Goal: Task Accomplishment & Management: Manage account settings

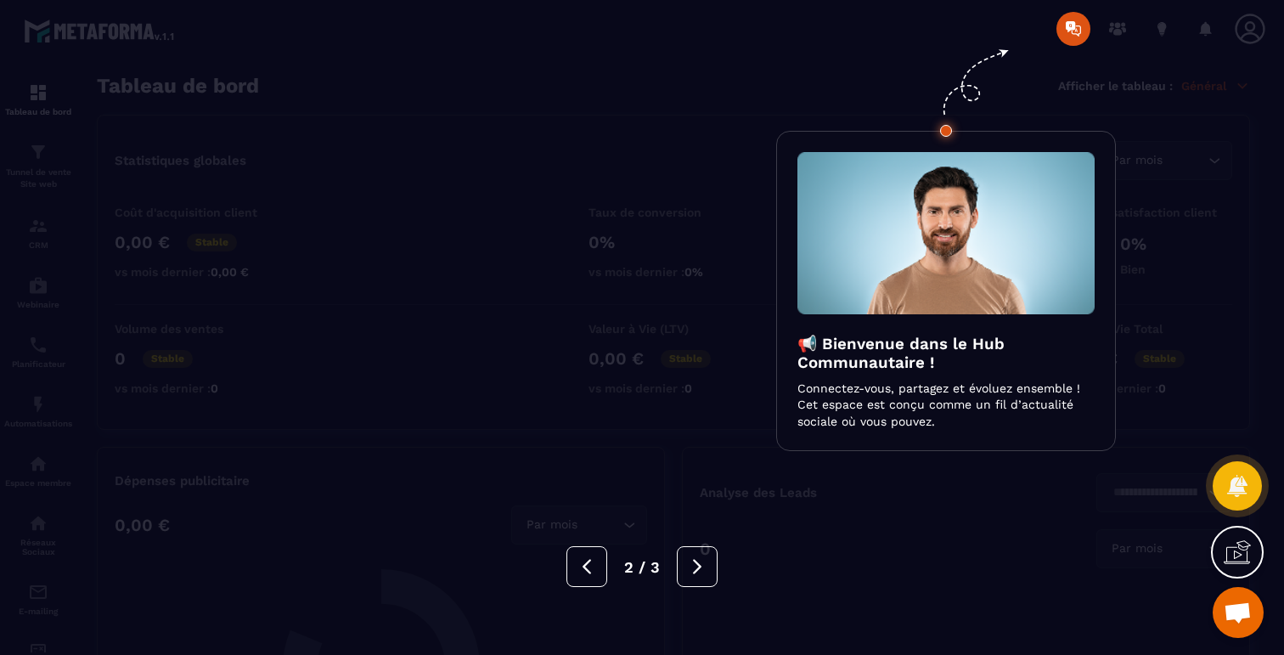
click at [399, 119] on div at bounding box center [642, 327] width 1284 height 655
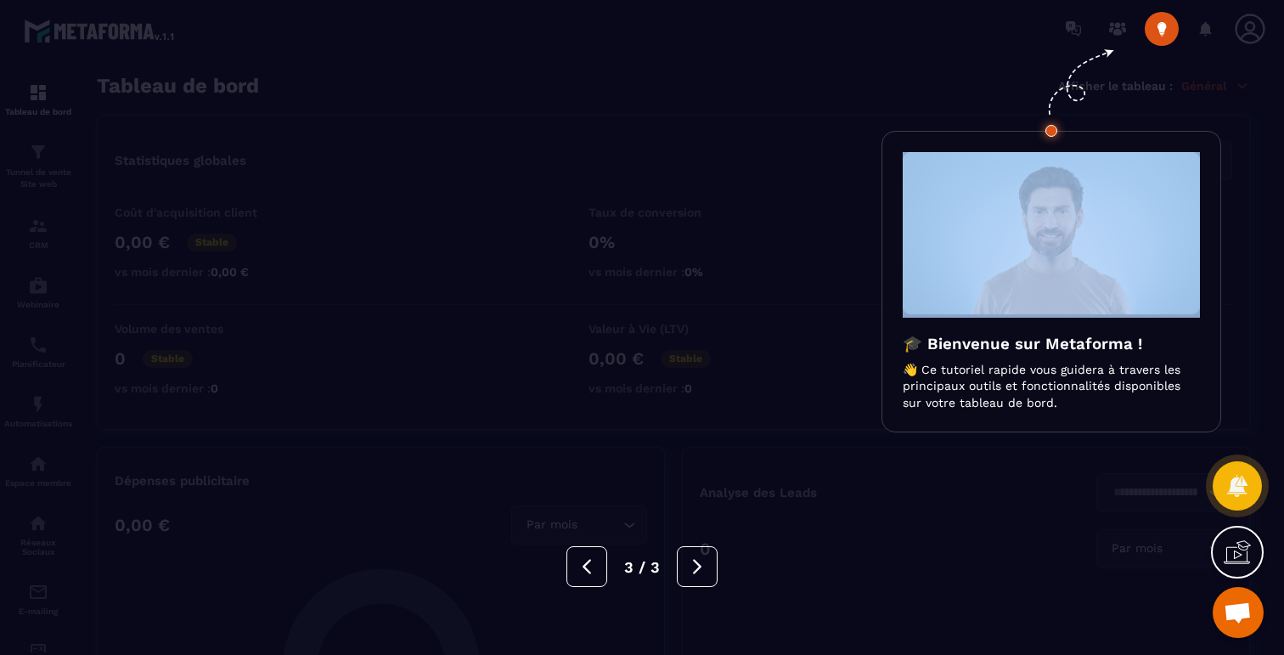
click at [399, 119] on div at bounding box center [642, 327] width 1284 height 655
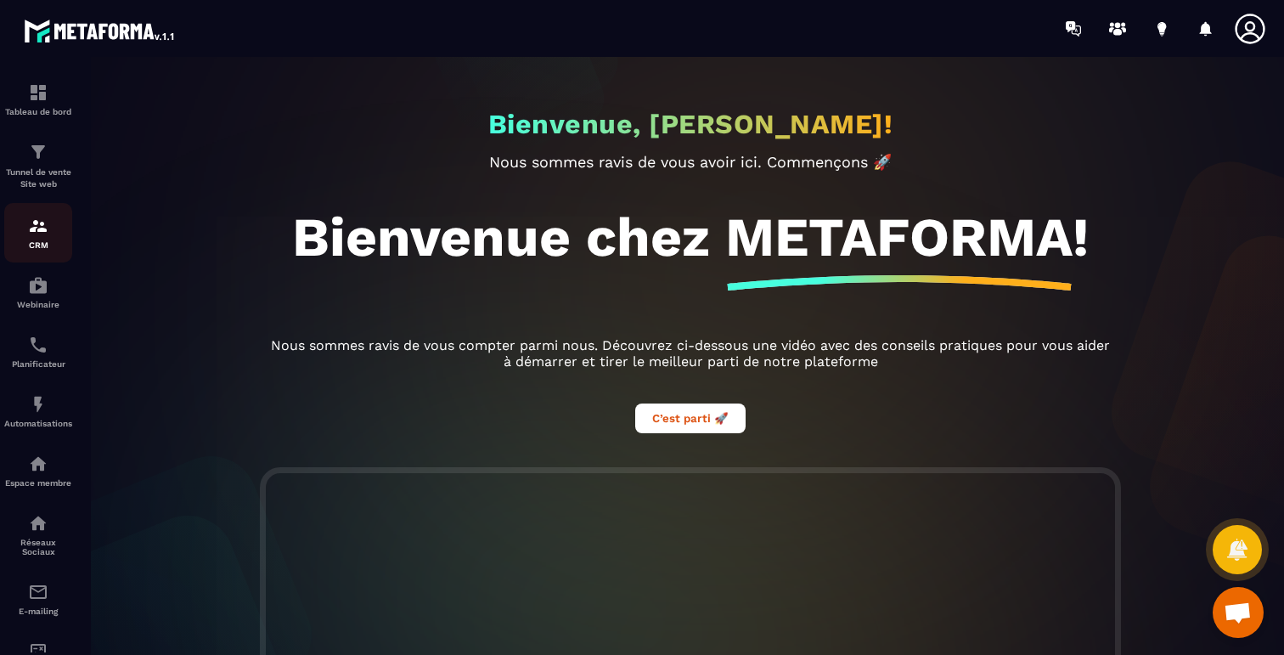
click at [42, 239] on div "CRM" at bounding box center [38, 233] width 68 height 34
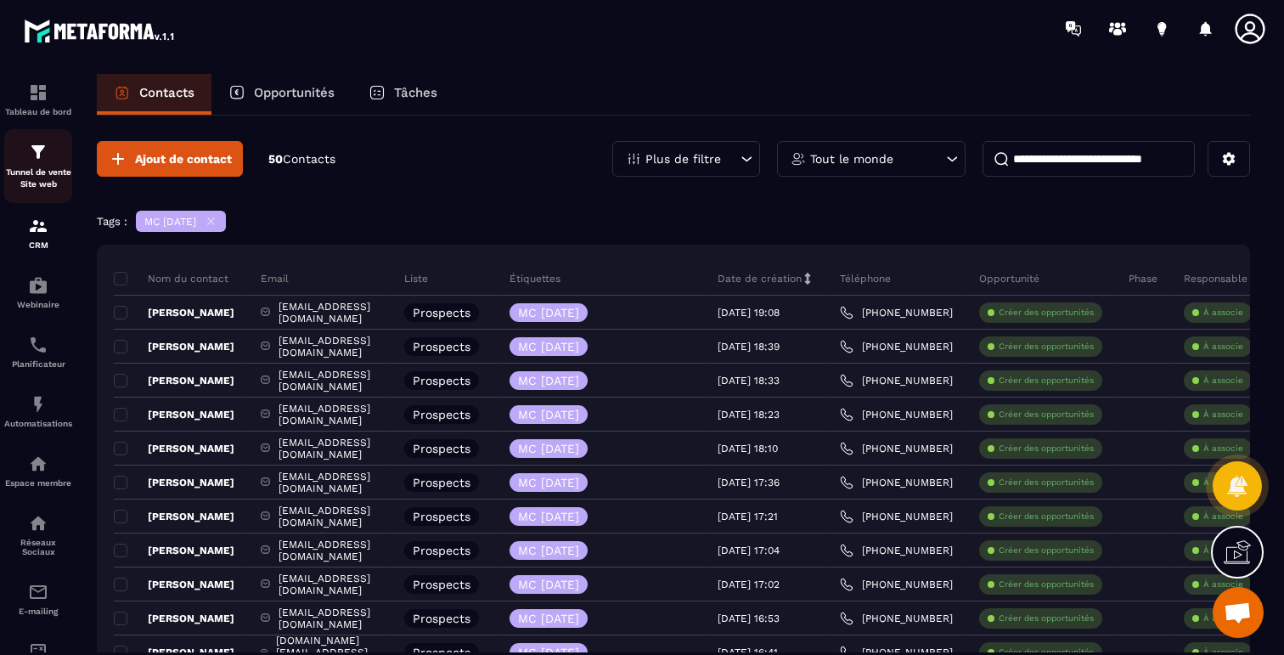
click at [48, 162] on img at bounding box center [38, 152] width 20 height 20
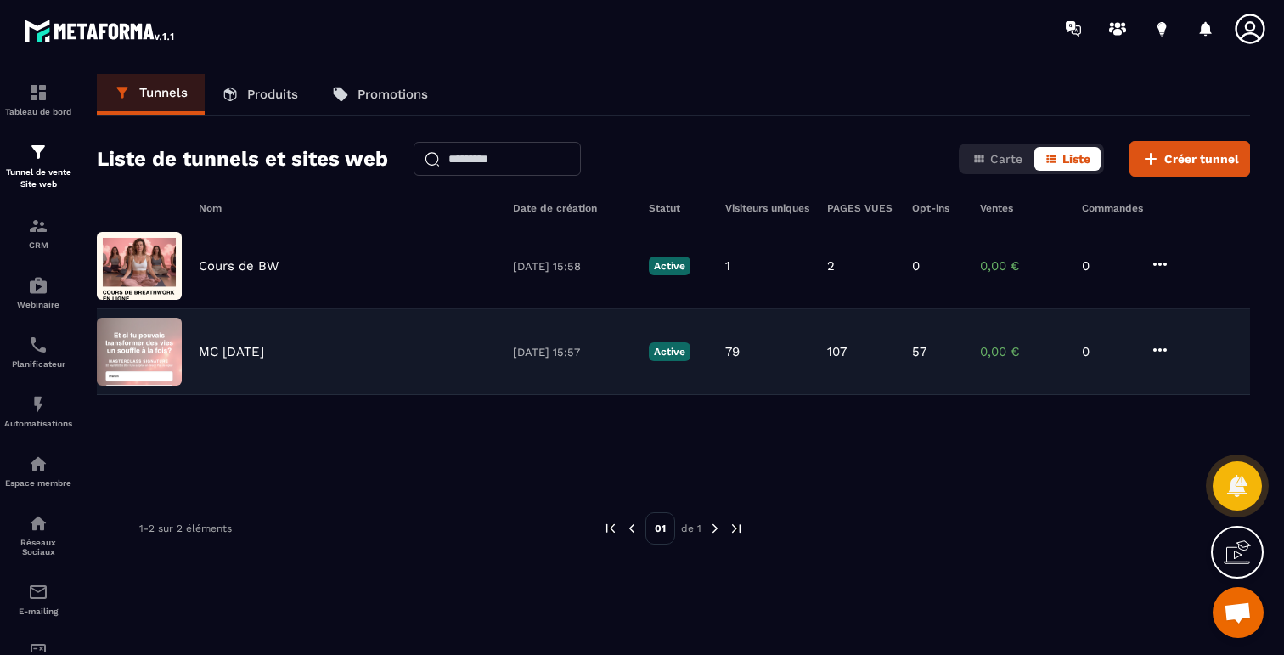
click at [162, 353] on img at bounding box center [139, 352] width 85 height 68
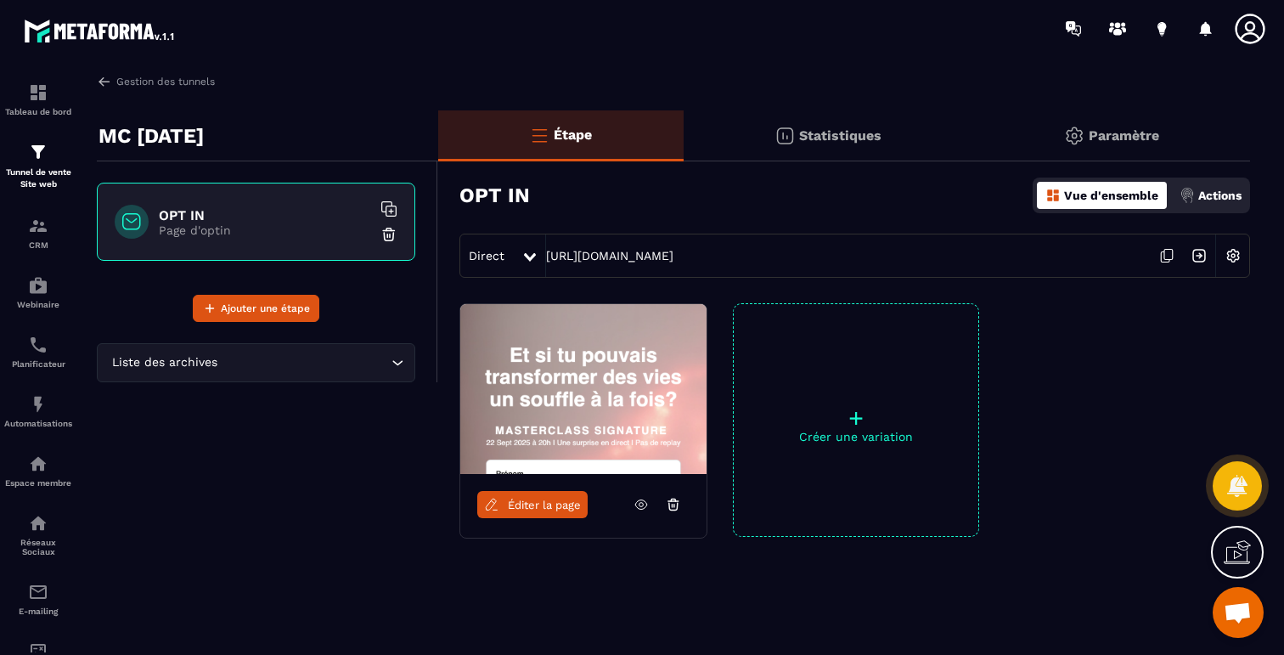
click at [1169, 253] on icon at bounding box center [1167, 256] width 32 height 32
click at [40, 412] on img at bounding box center [38, 404] width 20 height 20
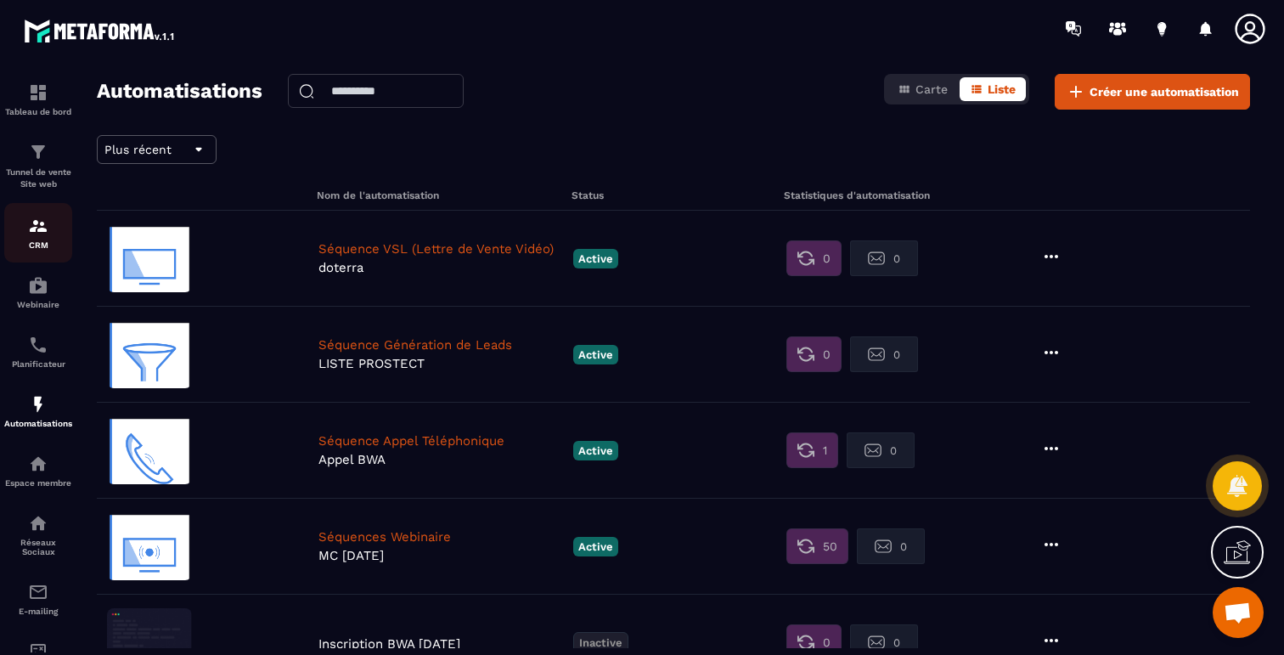
click at [41, 223] on img at bounding box center [38, 226] width 20 height 20
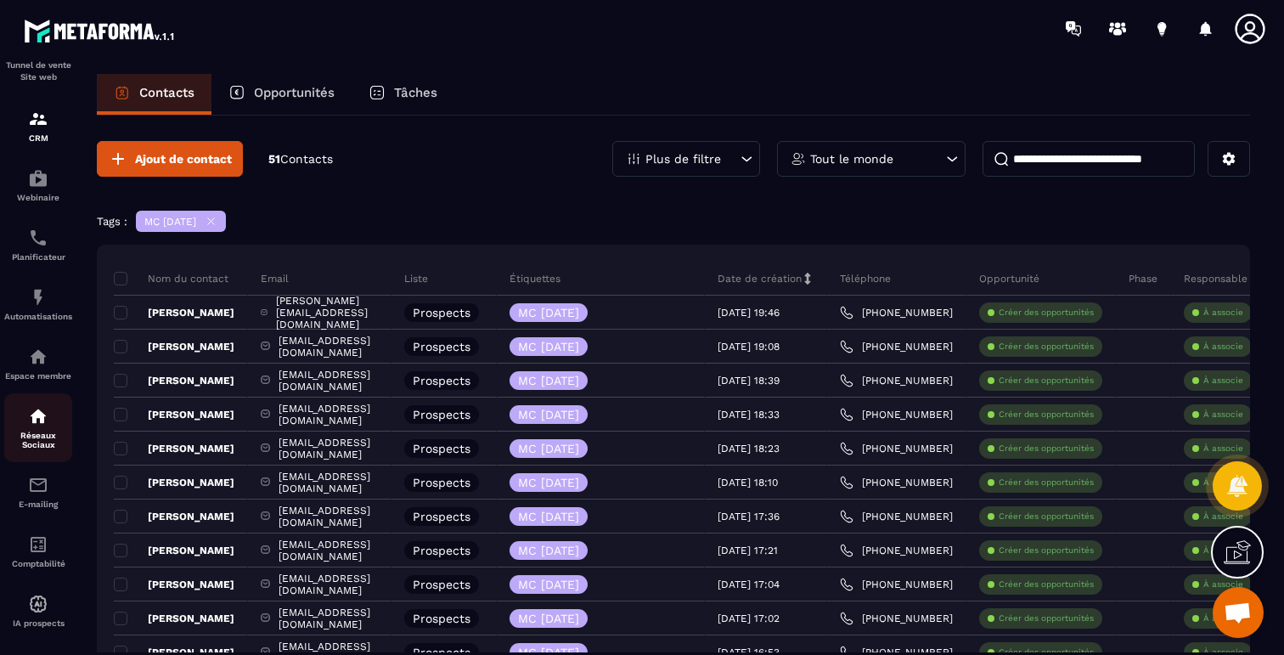
scroll to position [130, 0]
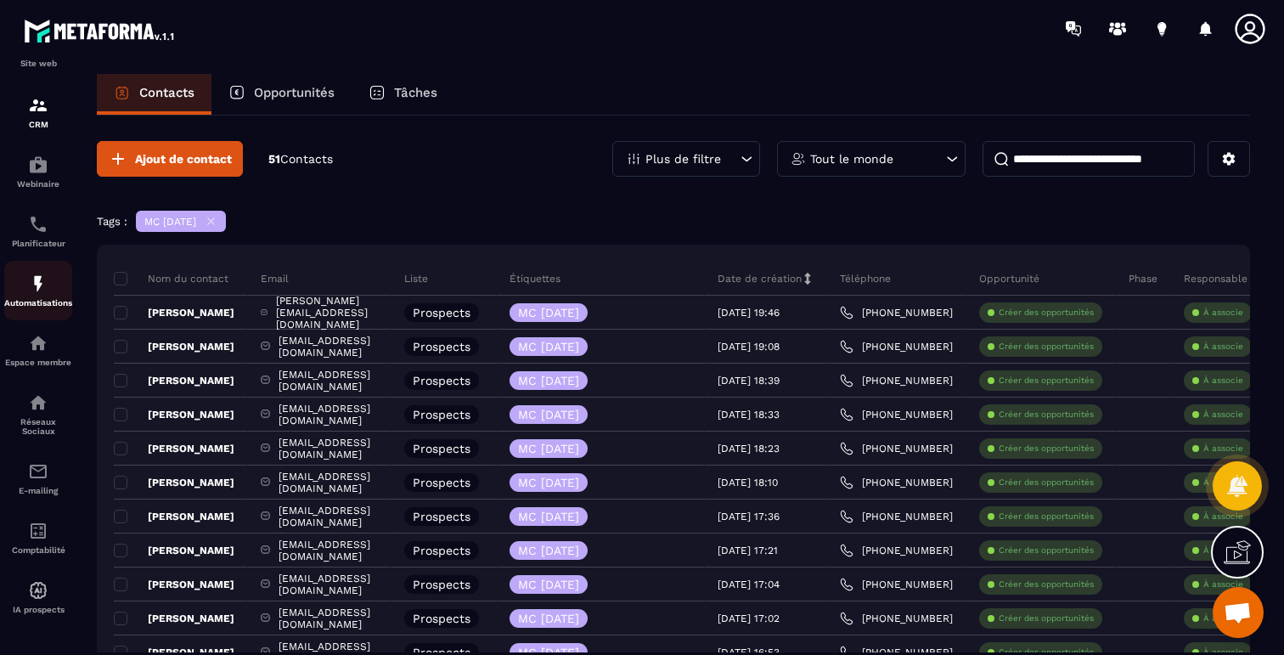
click at [33, 273] on img at bounding box center [38, 283] width 20 height 20
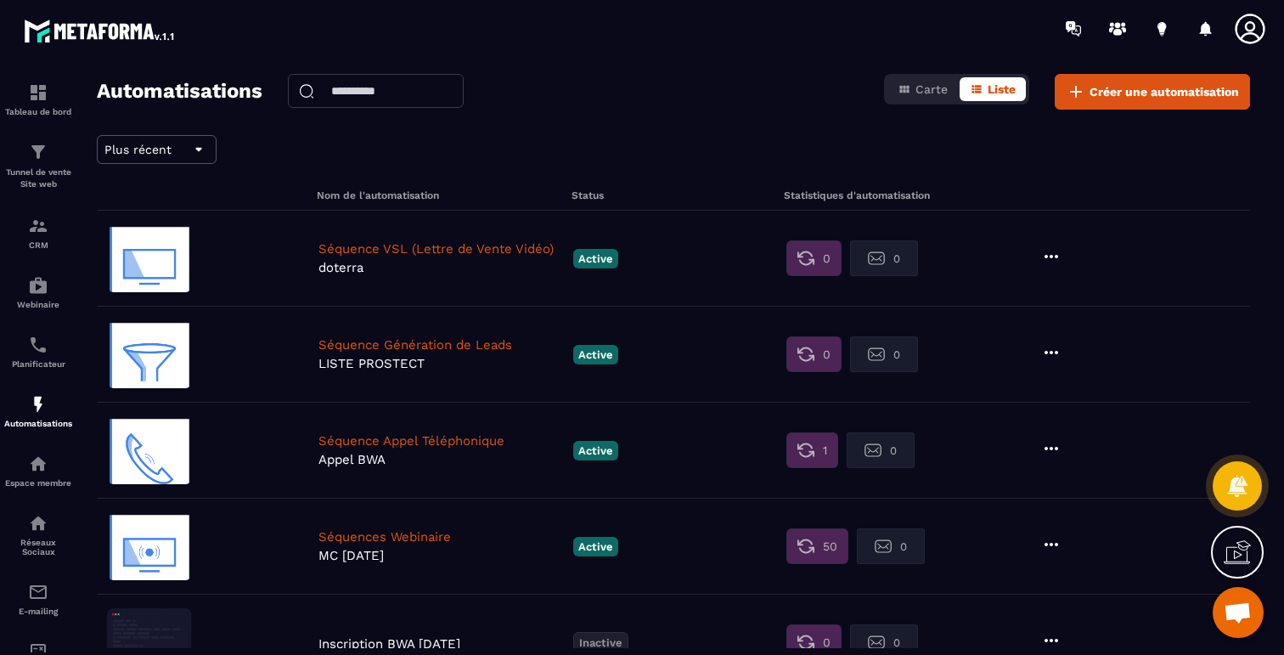
click at [426, 537] on p "Séquences Webinaire" at bounding box center [441, 536] width 246 height 15
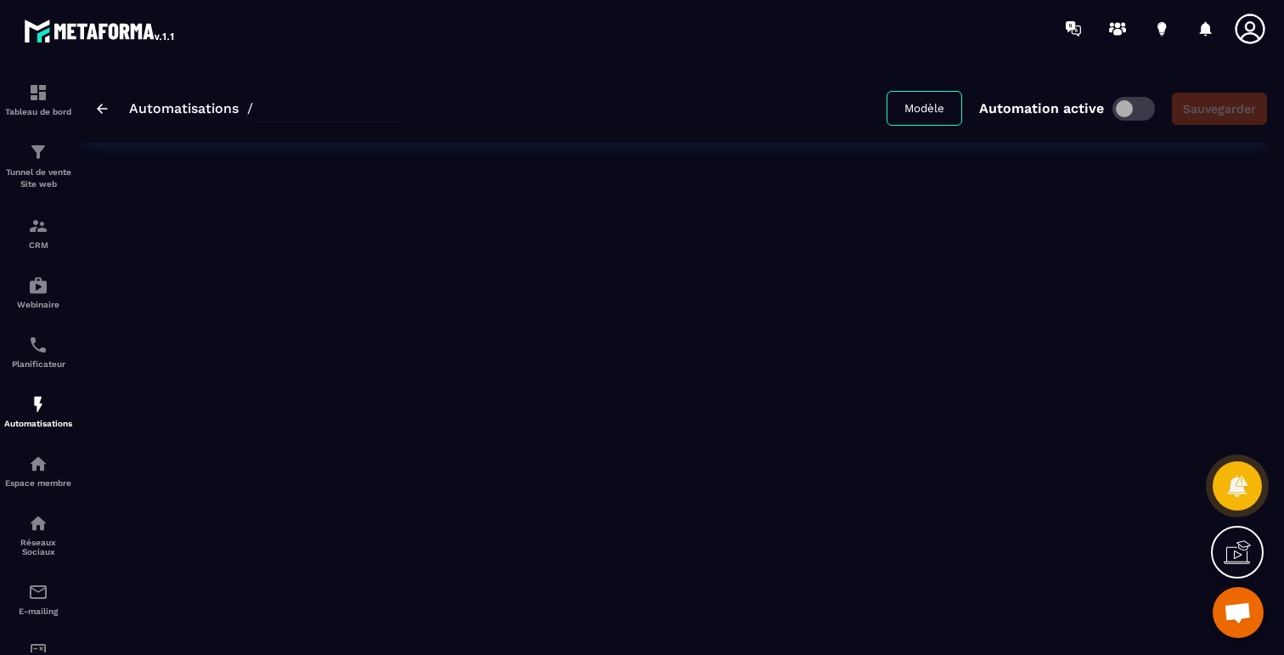
type input "**********"
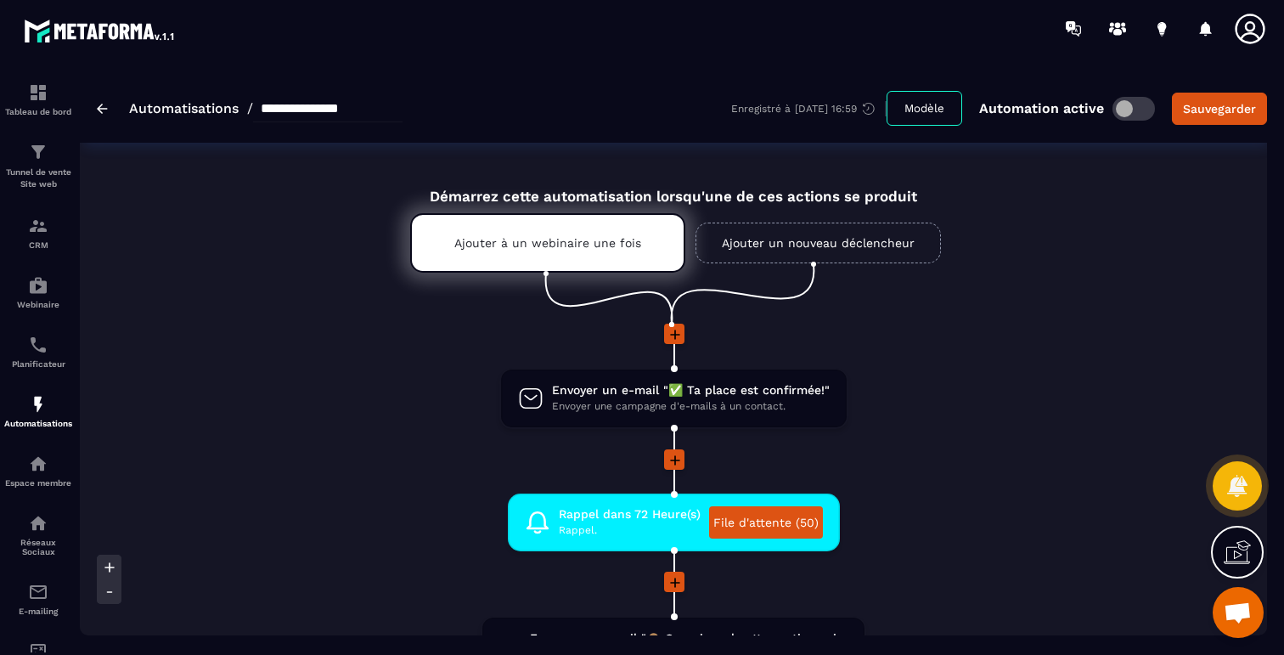
click at [833, 236] on link "Ajouter un nouveau déclencheur" at bounding box center [818, 243] width 245 height 41
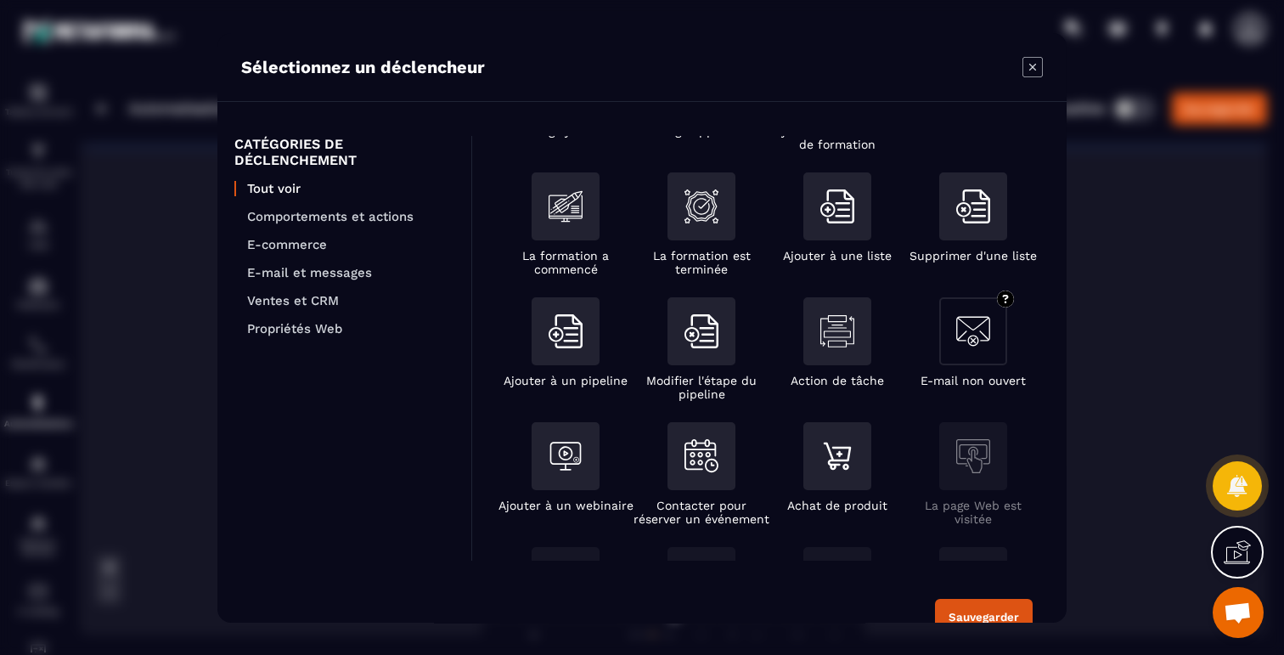
scroll to position [114, 0]
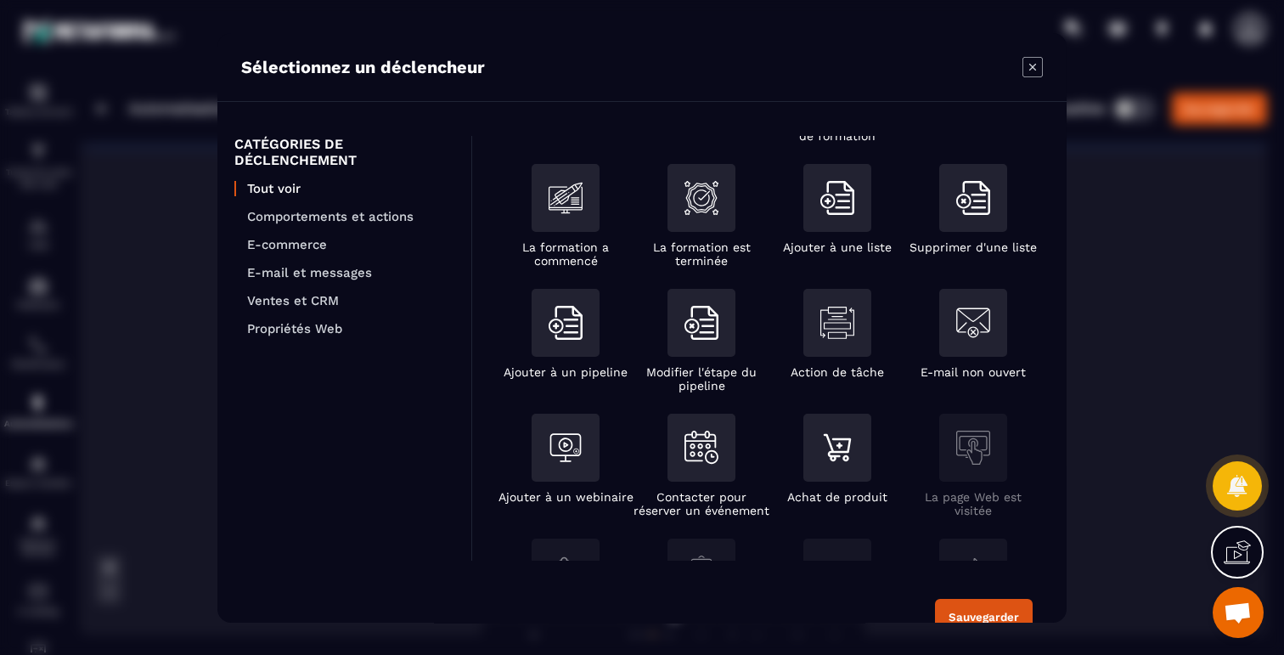
click at [335, 201] on ul "Tout voir Comportements et actions E-commerce E-mail et messages Ventes et CRM …" at bounding box center [344, 258] width 220 height 155
click at [335, 214] on p "Comportements et actions" at bounding box center [350, 216] width 207 height 15
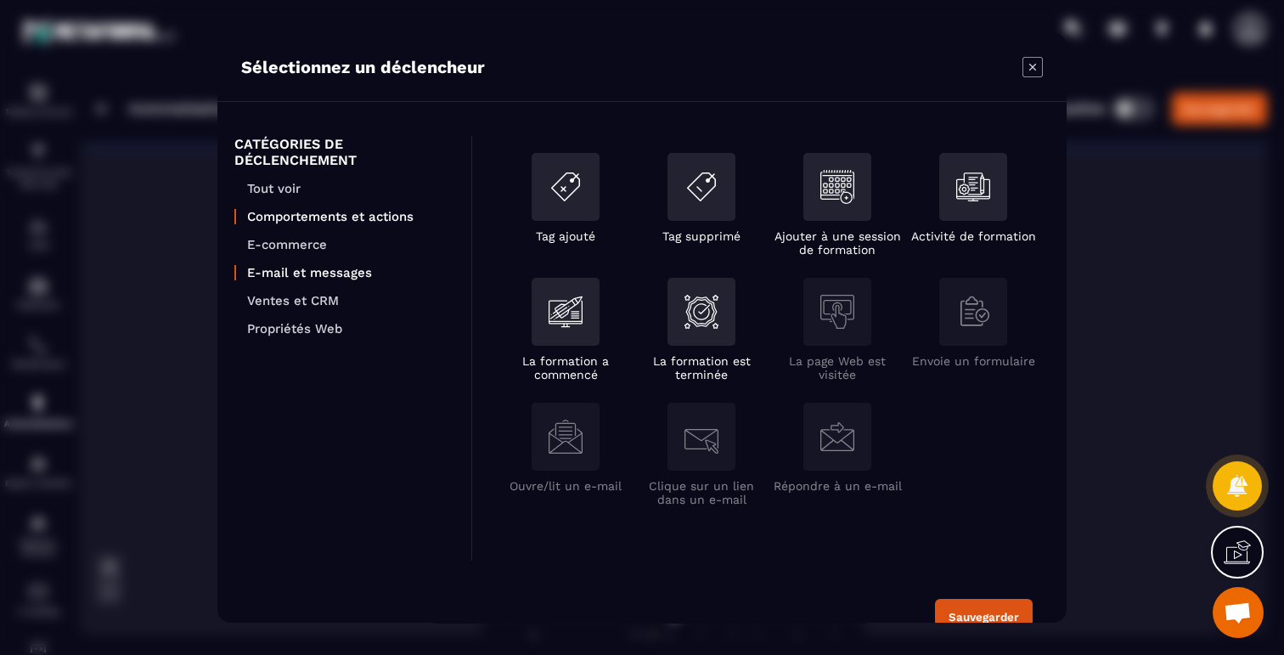
click at [344, 265] on p "E-mail et messages" at bounding box center [350, 272] width 207 height 15
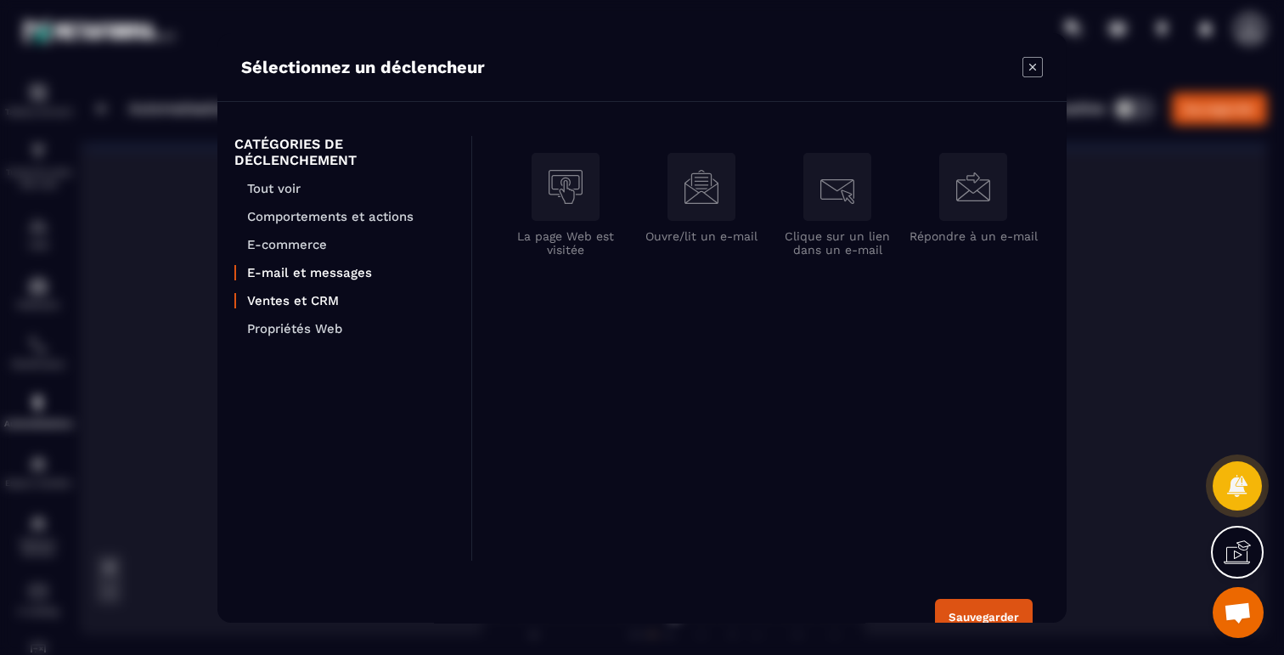
click at [330, 298] on p "Ventes et CRM" at bounding box center [350, 300] width 207 height 15
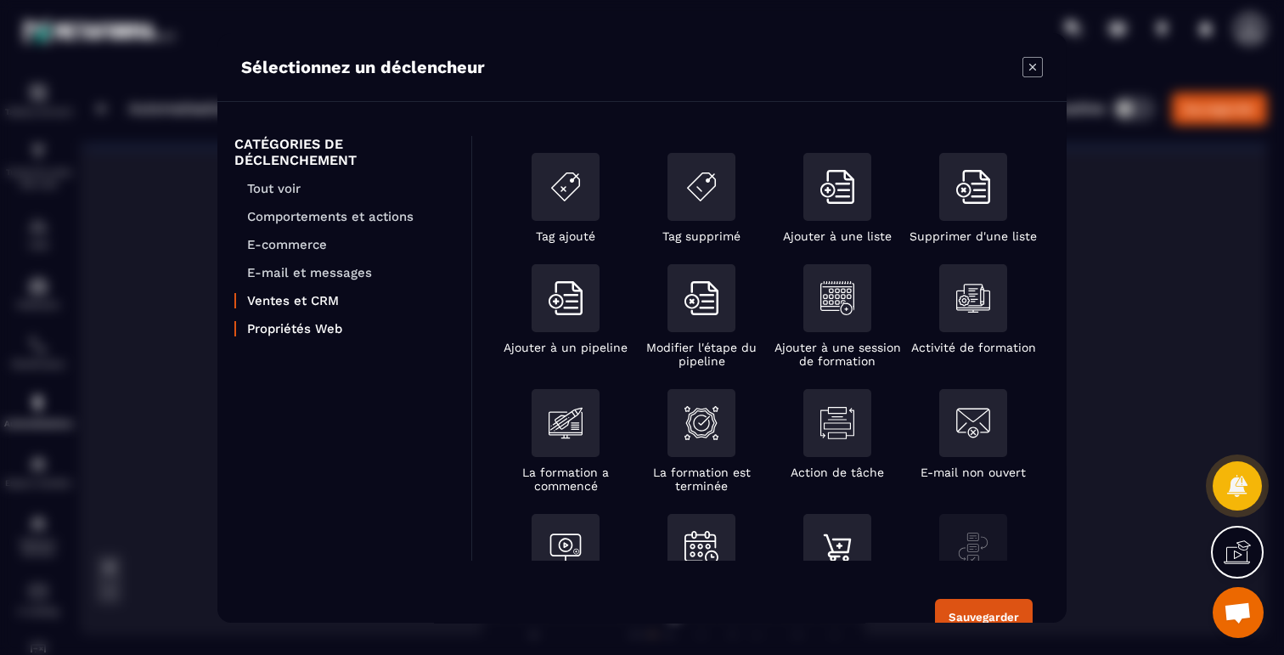
click at [324, 328] on p "Propriétés Web" at bounding box center [350, 328] width 207 height 15
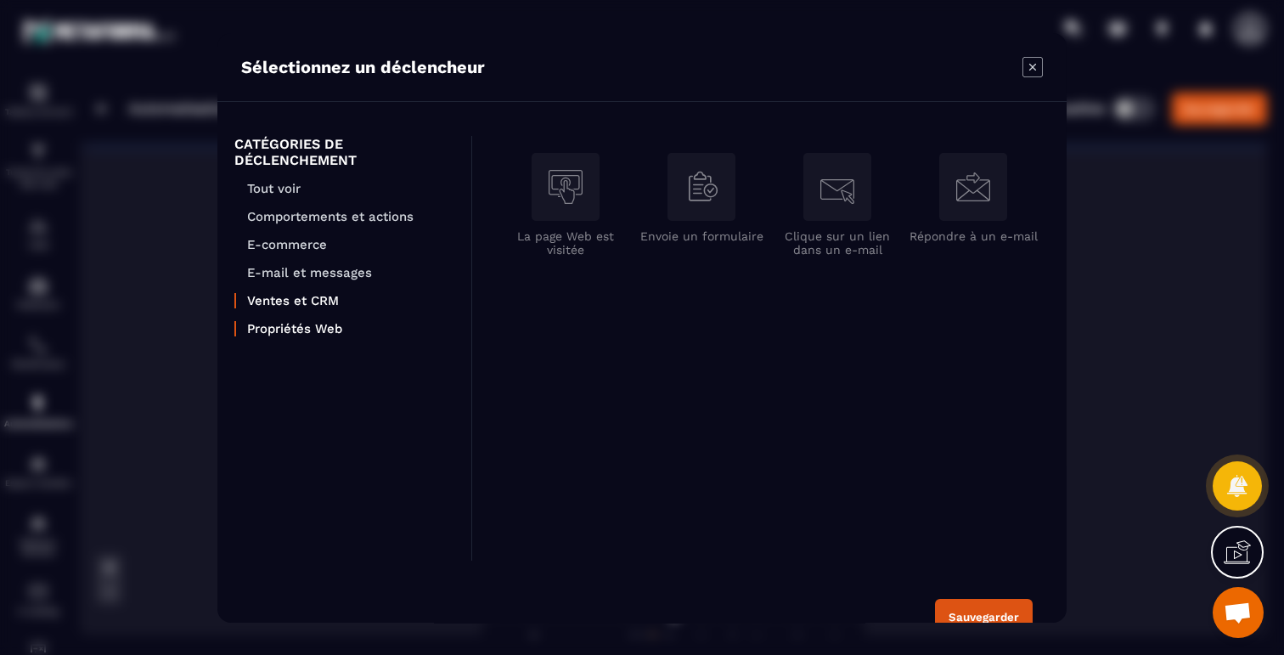
click at [328, 298] on p "Ventes et CRM" at bounding box center [350, 300] width 207 height 15
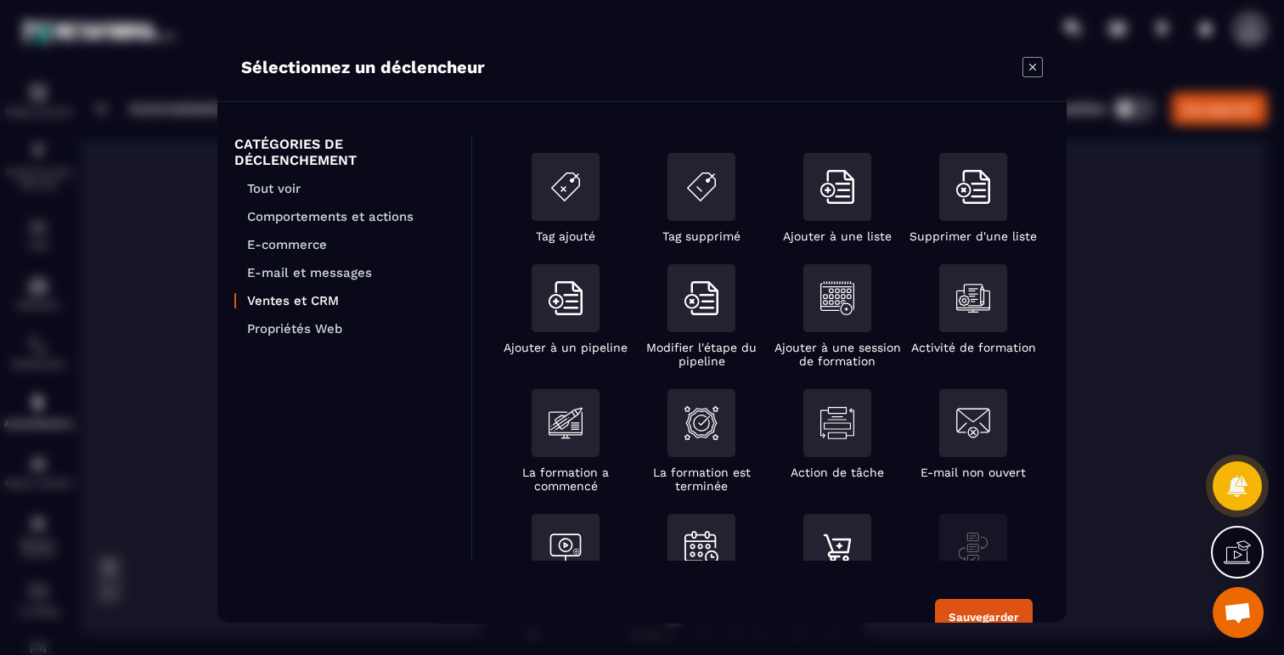
click at [1035, 70] on icon "Modal window" at bounding box center [1032, 66] width 7 height 7
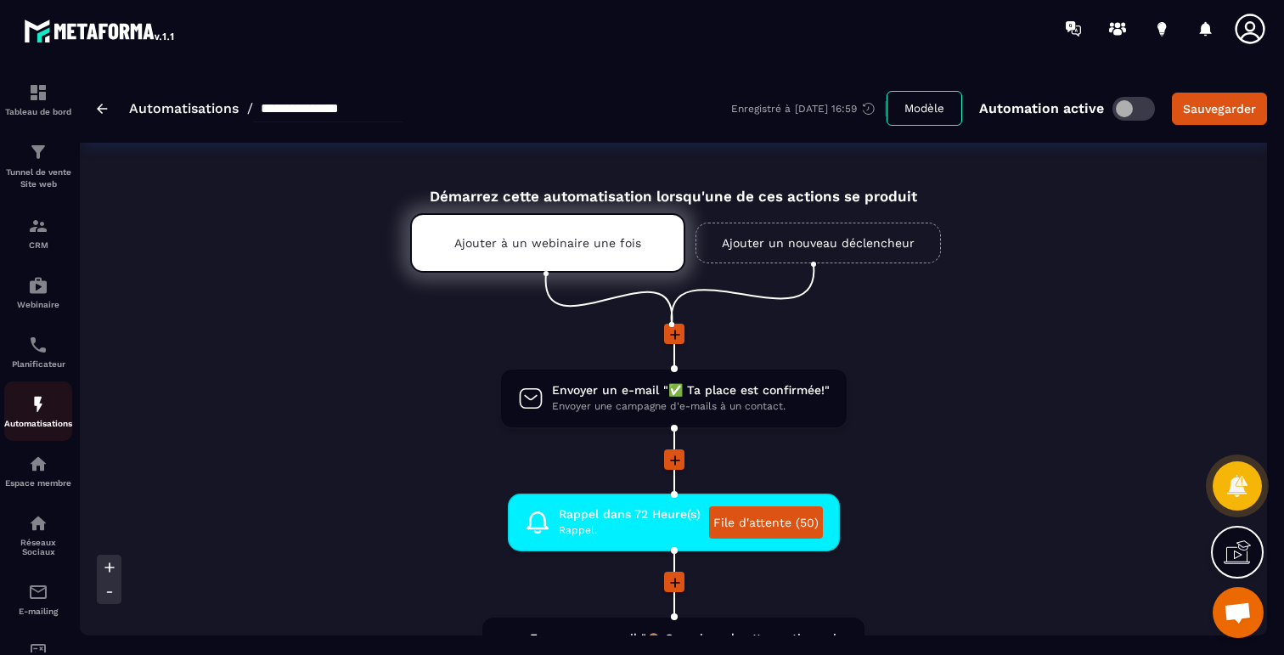
click at [33, 414] on img at bounding box center [38, 404] width 20 height 20
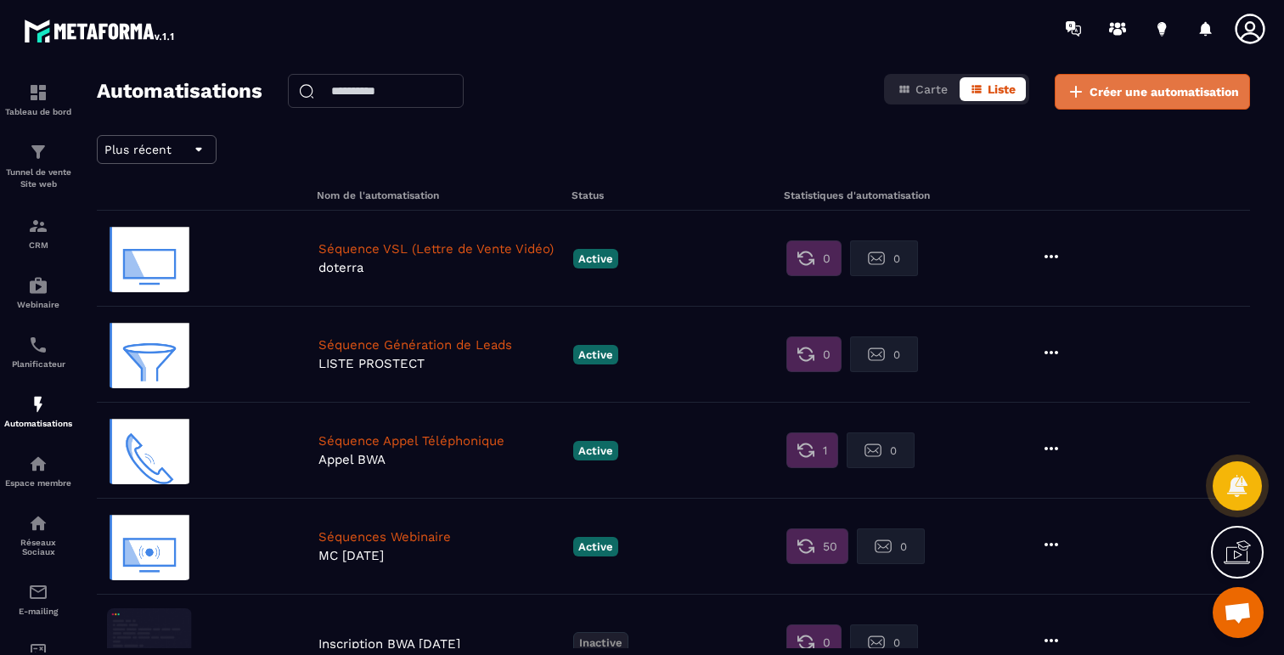
click at [1096, 91] on span "Créer une automatisation" at bounding box center [1164, 91] width 149 height 17
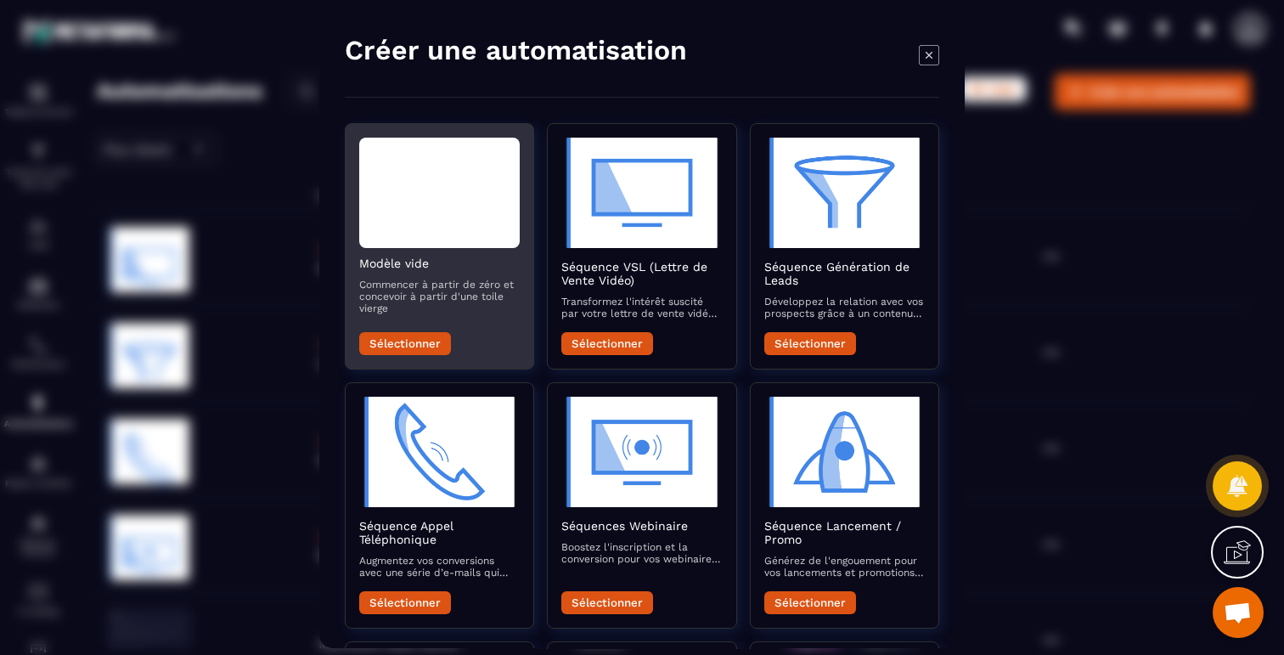
click at [432, 224] on div "Modal window" at bounding box center [439, 193] width 161 height 110
click at [409, 343] on button "Sélectionner" at bounding box center [405, 343] width 92 height 23
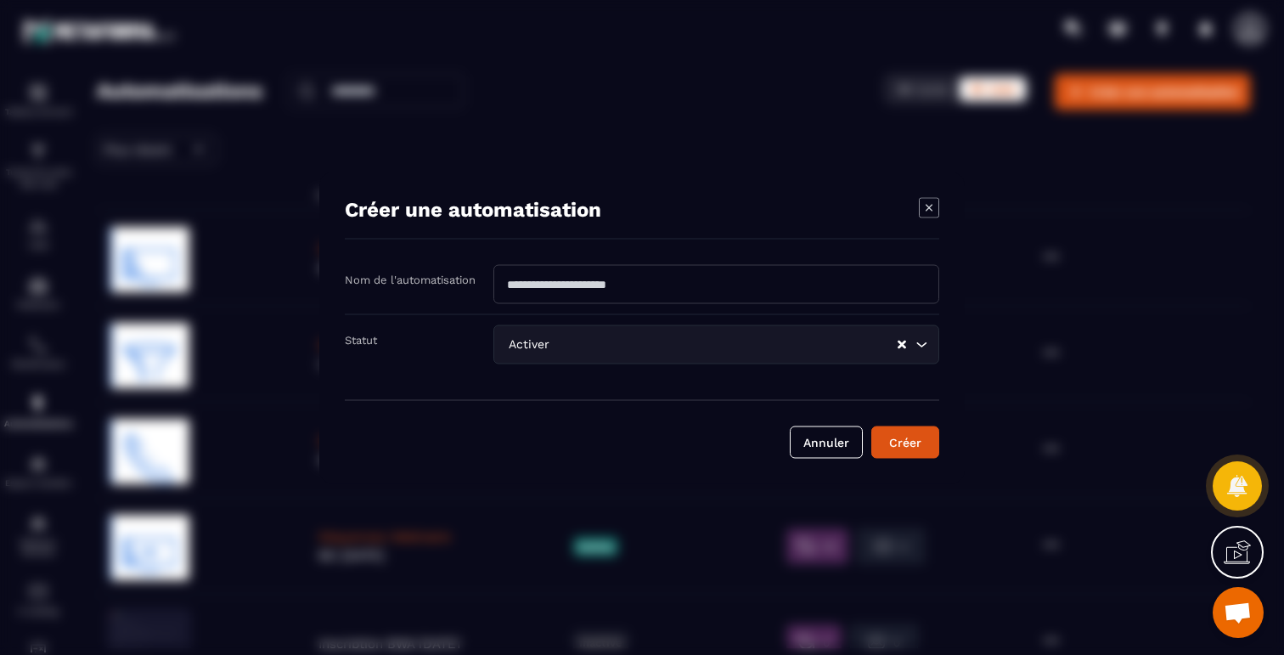
click at [576, 290] on input "Modal window" at bounding box center [716, 283] width 446 height 39
type input "*"
type input "**********"
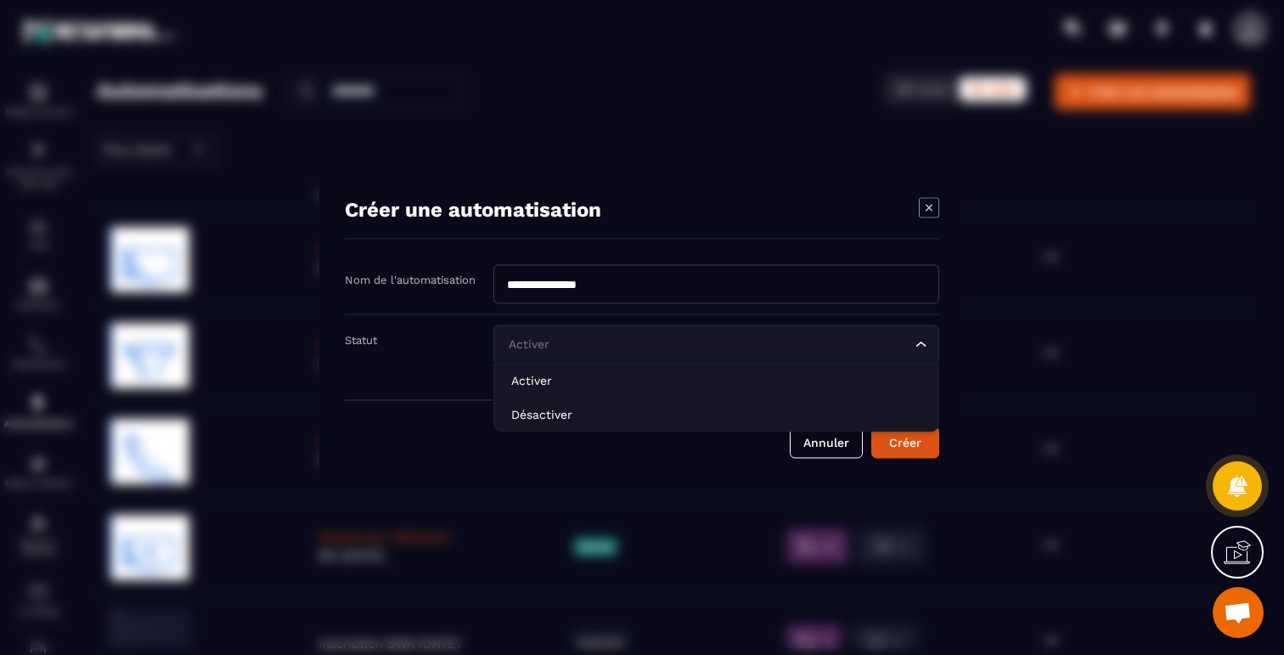
click at [623, 334] on div "Activer Loading..." at bounding box center [716, 343] width 446 height 39
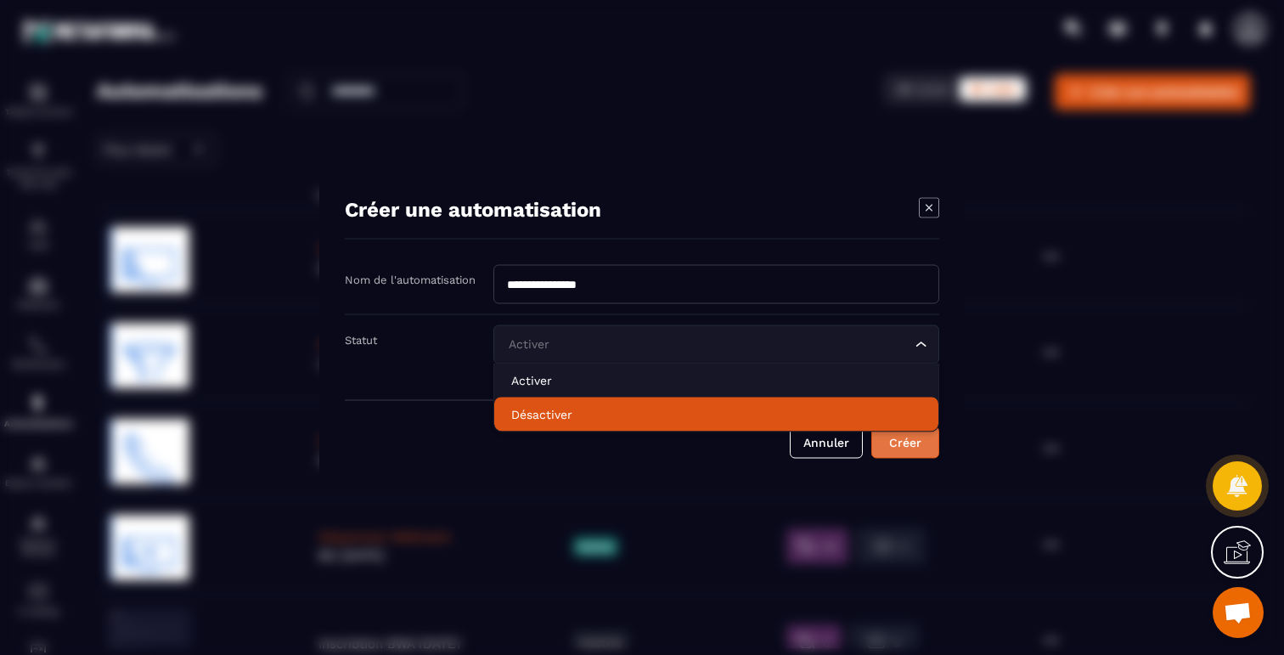
click at [913, 442] on button "Créer" at bounding box center [905, 442] width 68 height 32
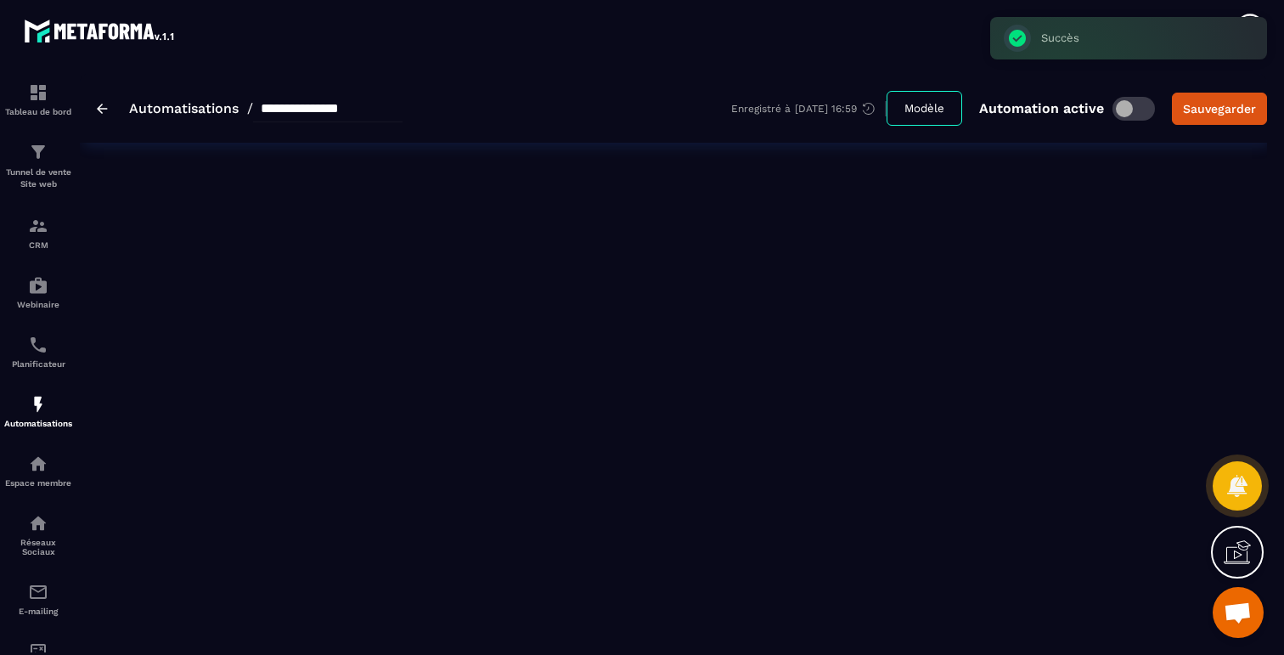
type input "**********"
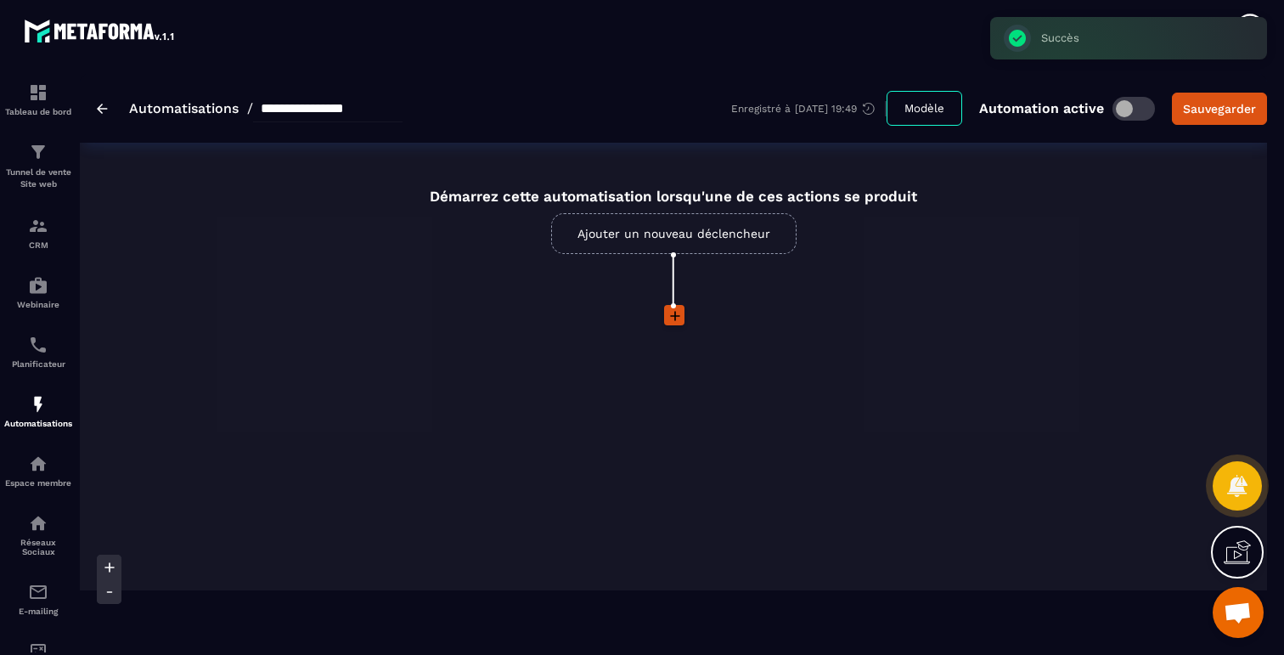
click at [660, 235] on link "Ajouter un nouveau déclencheur" at bounding box center [673, 233] width 245 height 41
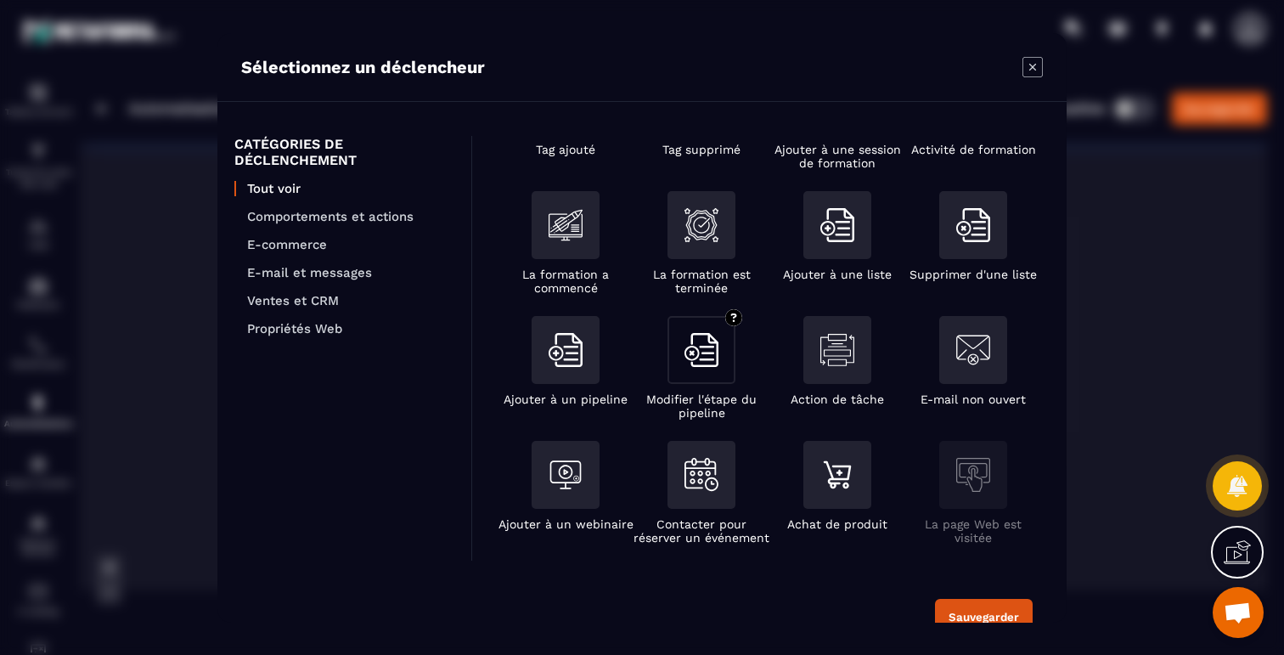
scroll to position [92, 0]
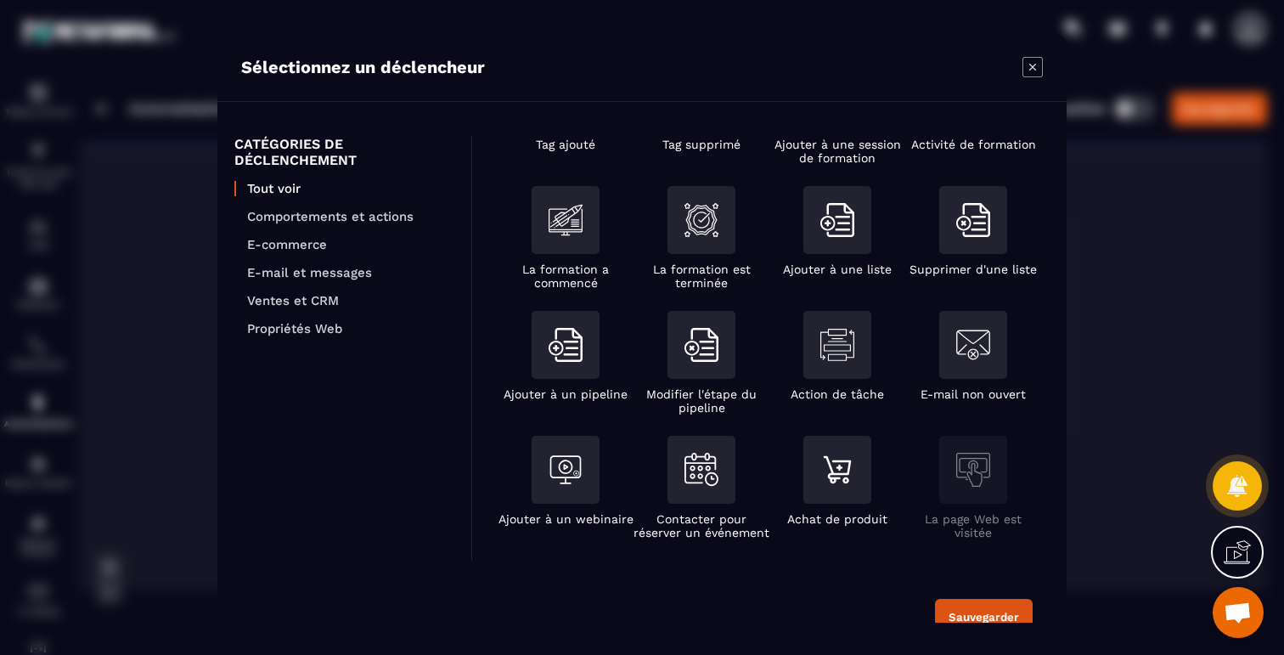
click at [380, 224] on ul "Tout voir Comportements et actions E-commerce E-mail et messages Ventes et CRM …" at bounding box center [344, 258] width 220 height 155
click at [372, 219] on p "Comportements et actions" at bounding box center [350, 216] width 207 height 15
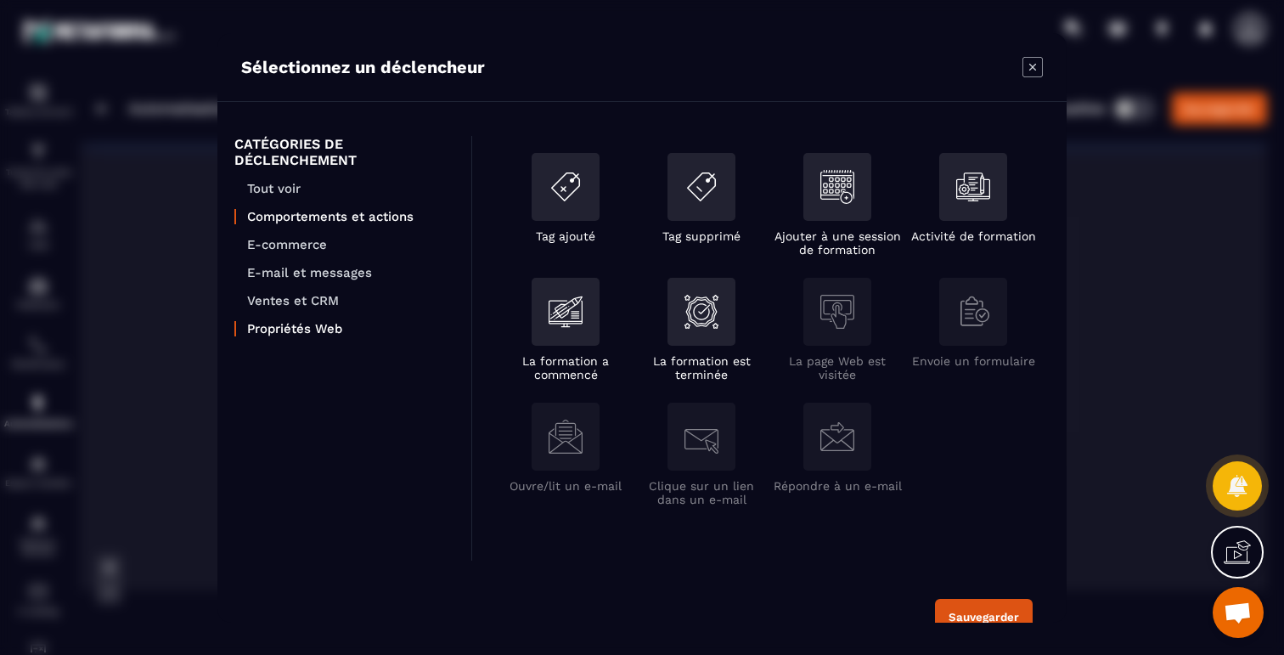
click at [318, 324] on p "Propriétés Web" at bounding box center [350, 328] width 207 height 15
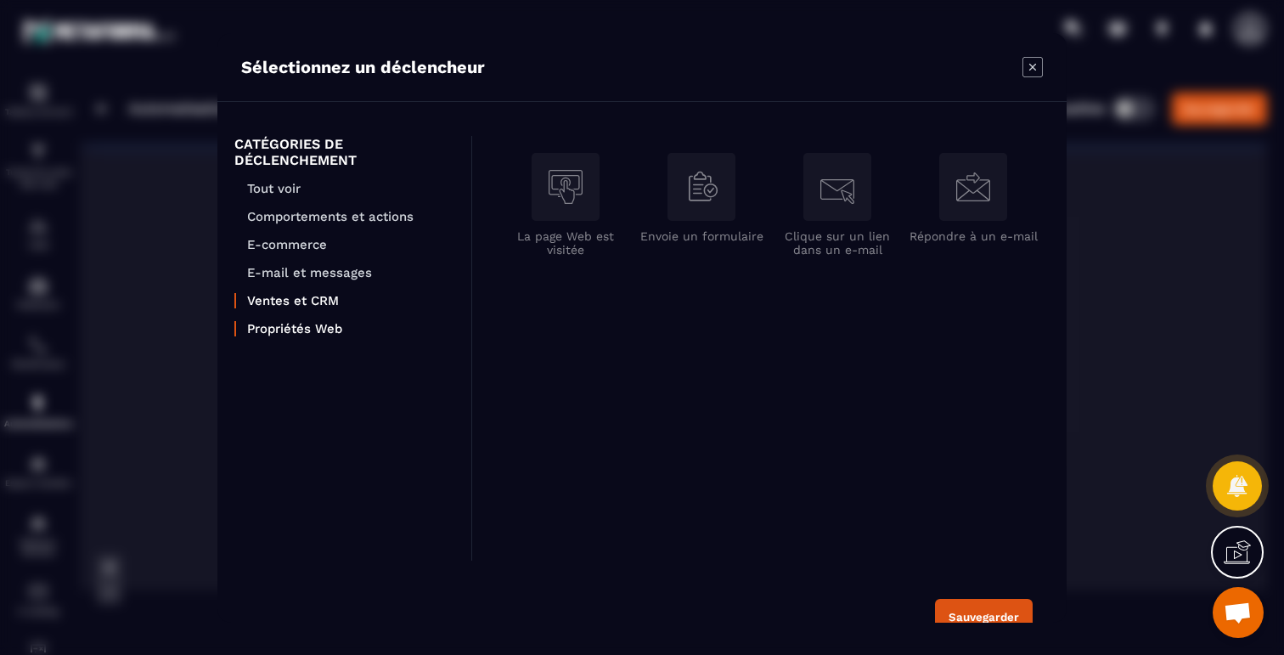
click at [311, 298] on p "Ventes et CRM" at bounding box center [350, 300] width 207 height 15
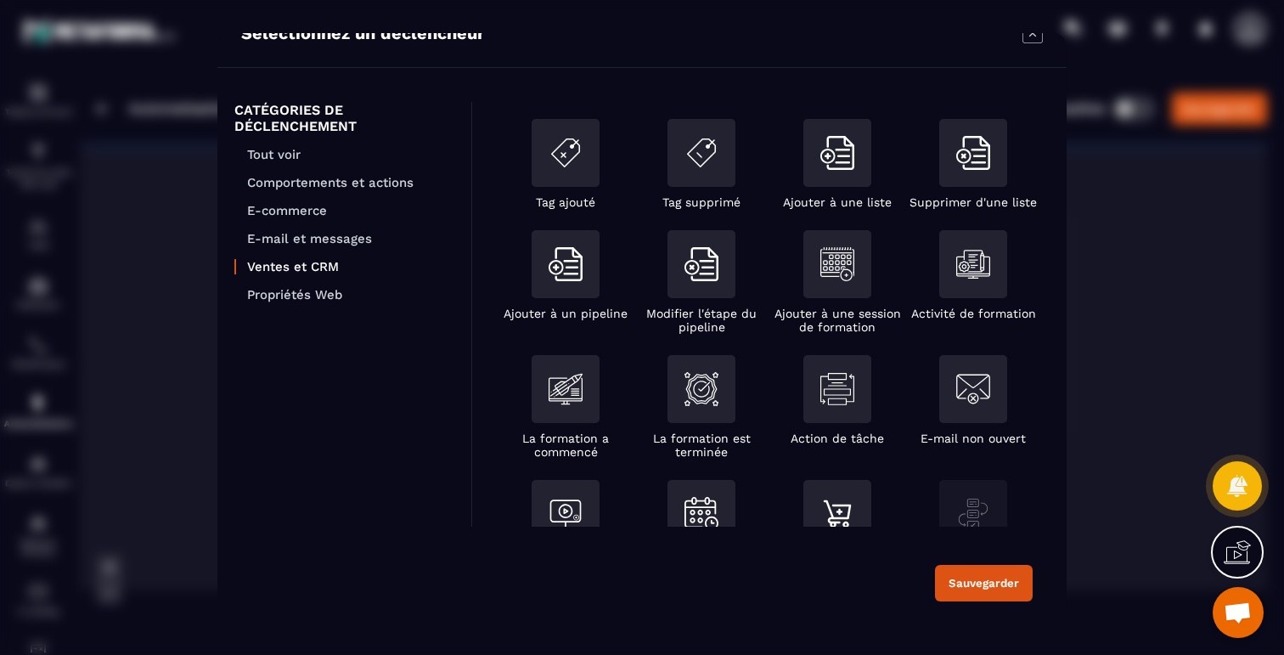
click at [180, 301] on section "Sélectionnez un déclencheur CATÉGORIES DE DÉCLENCHEMENT Tout voir Comportements…" at bounding box center [642, 327] width 1284 height 655
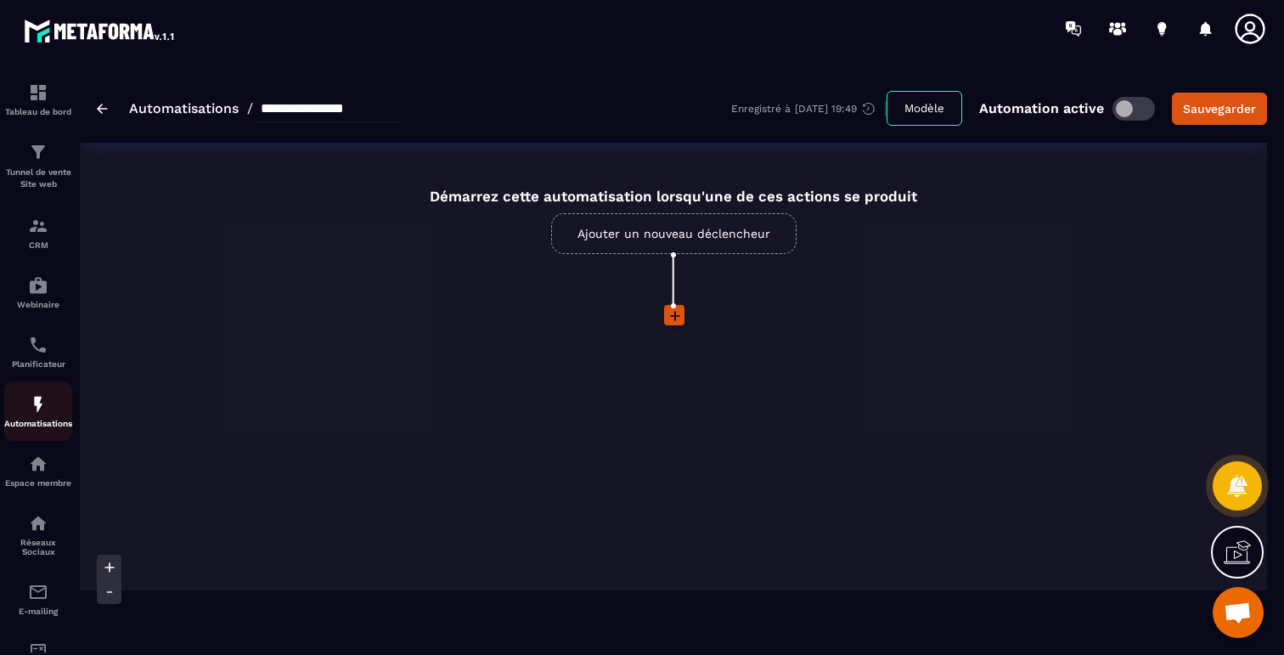
click at [32, 403] on img at bounding box center [38, 404] width 20 height 20
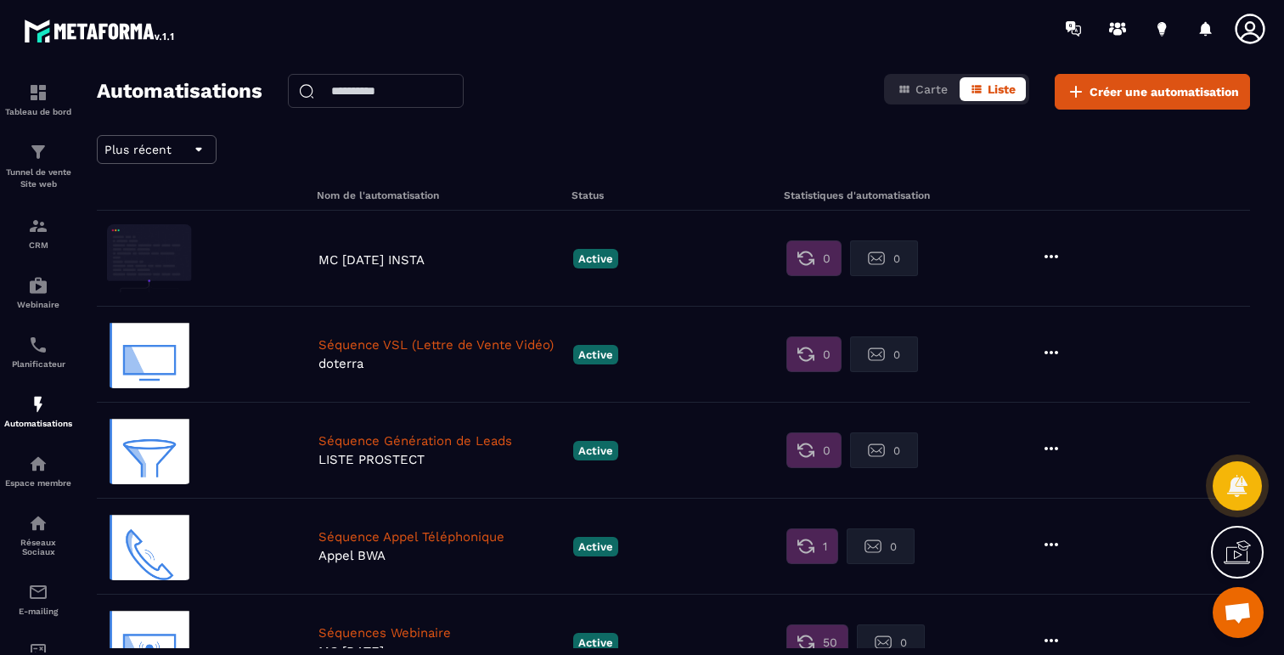
click at [1048, 257] on icon at bounding box center [1051, 256] width 20 height 20
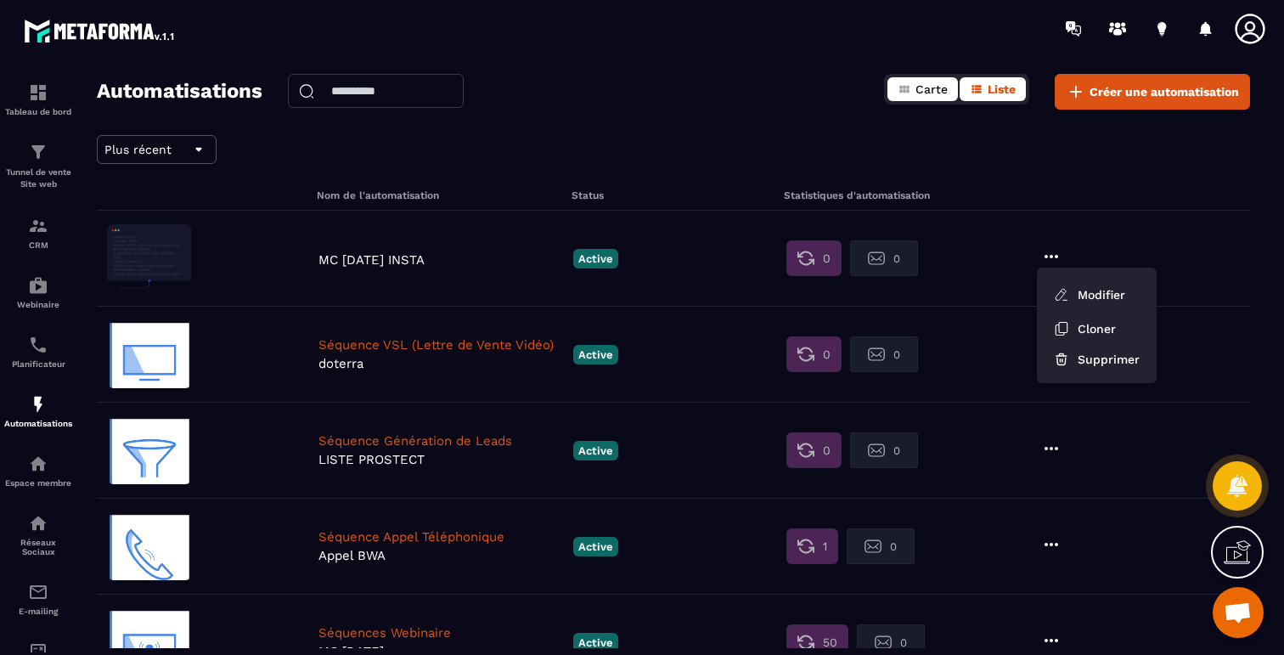
click at [921, 87] on span "Carte" at bounding box center [932, 89] width 32 height 14
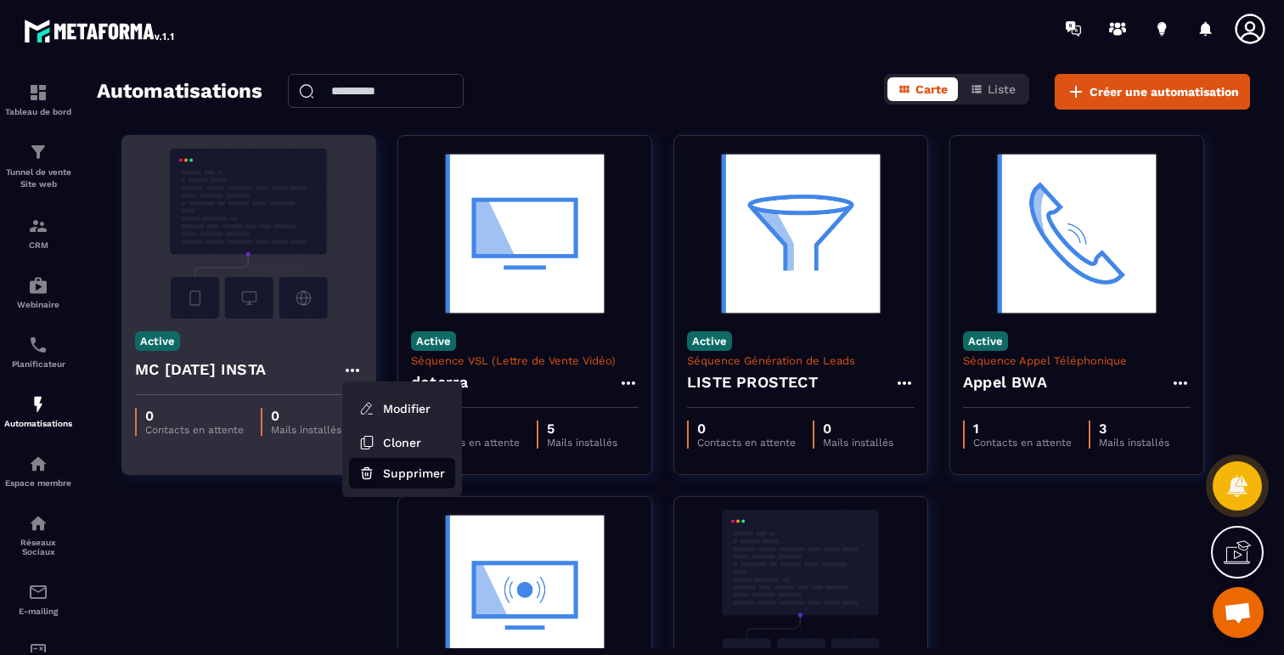
click at [383, 468] on button "Supprimer" at bounding box center [402, 473] width 106 height 31
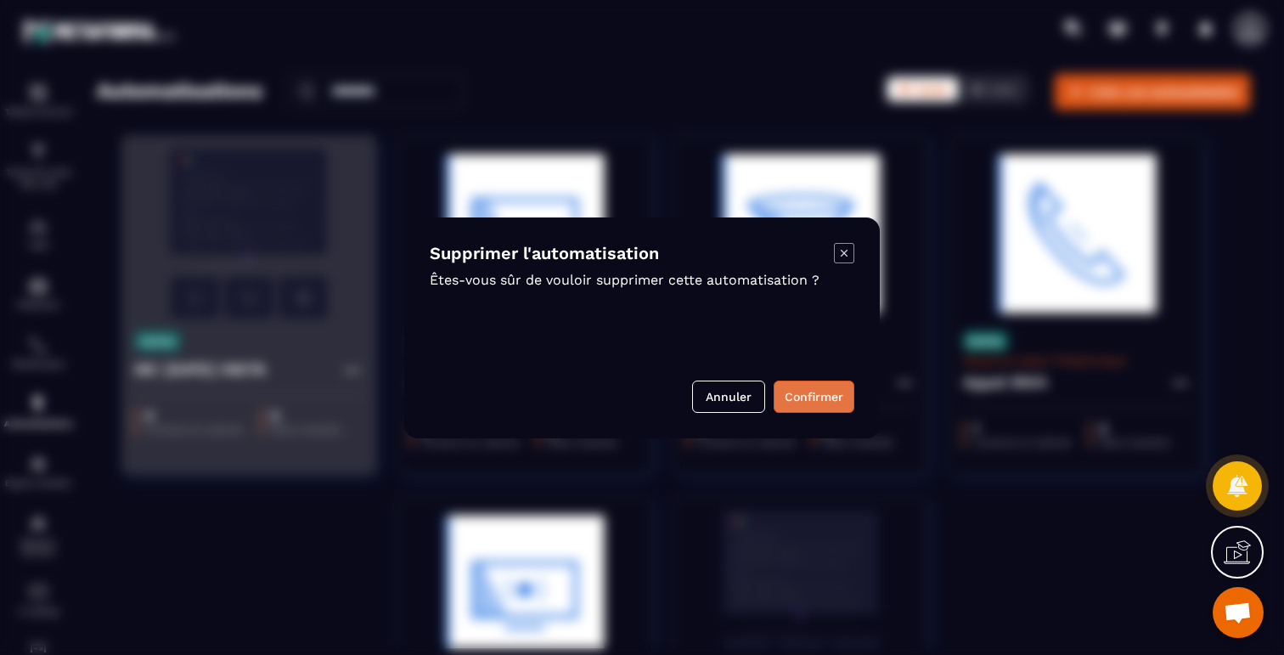
click at [820, 402] on button "Confirmer" at bounding box center [814, 396] width 81 height 32
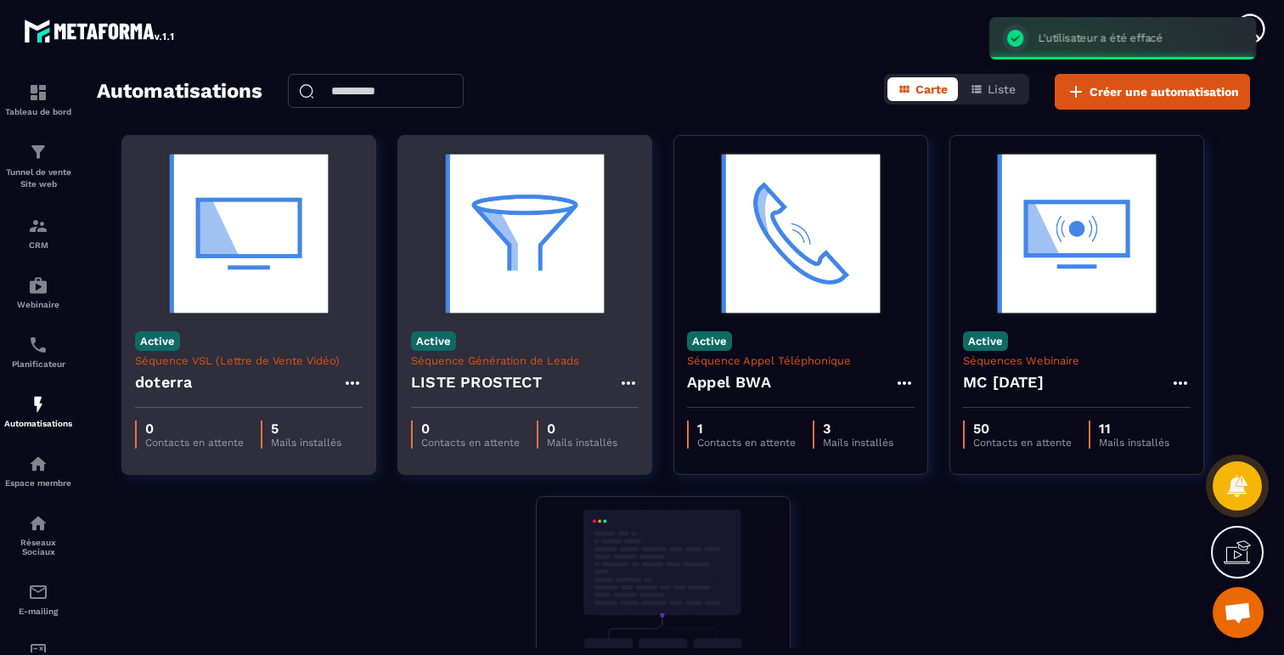
click at [552, 323] on div "Active Séquence Génération de Leads LISTE PROSTECT" at bounding box center [524, 362] width 253 height 89
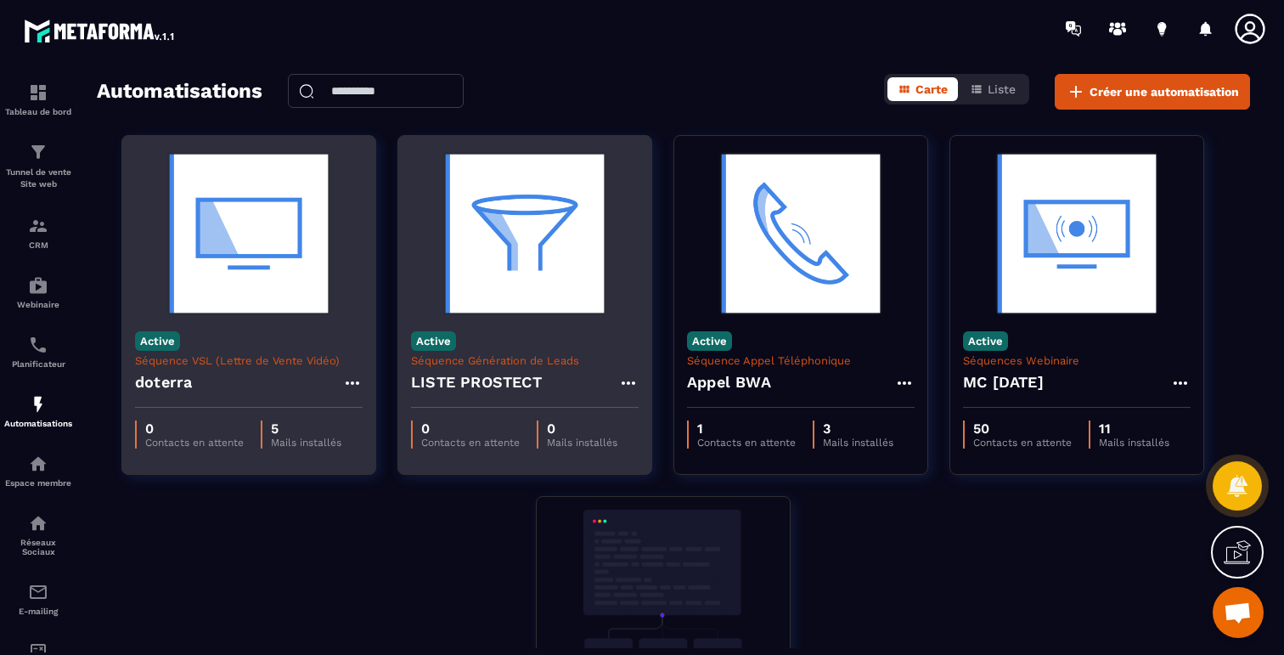
click at [539, 361] on p "Séquence Génération de Leads" at bounding box center [525, 360] width 228 height 13
click at [628, 382] on icon at bounding box center [629, 382] width 14 height 3
click at [657, 427] on link "Modifier" at bounding box center [671, 421] width 92 height 37
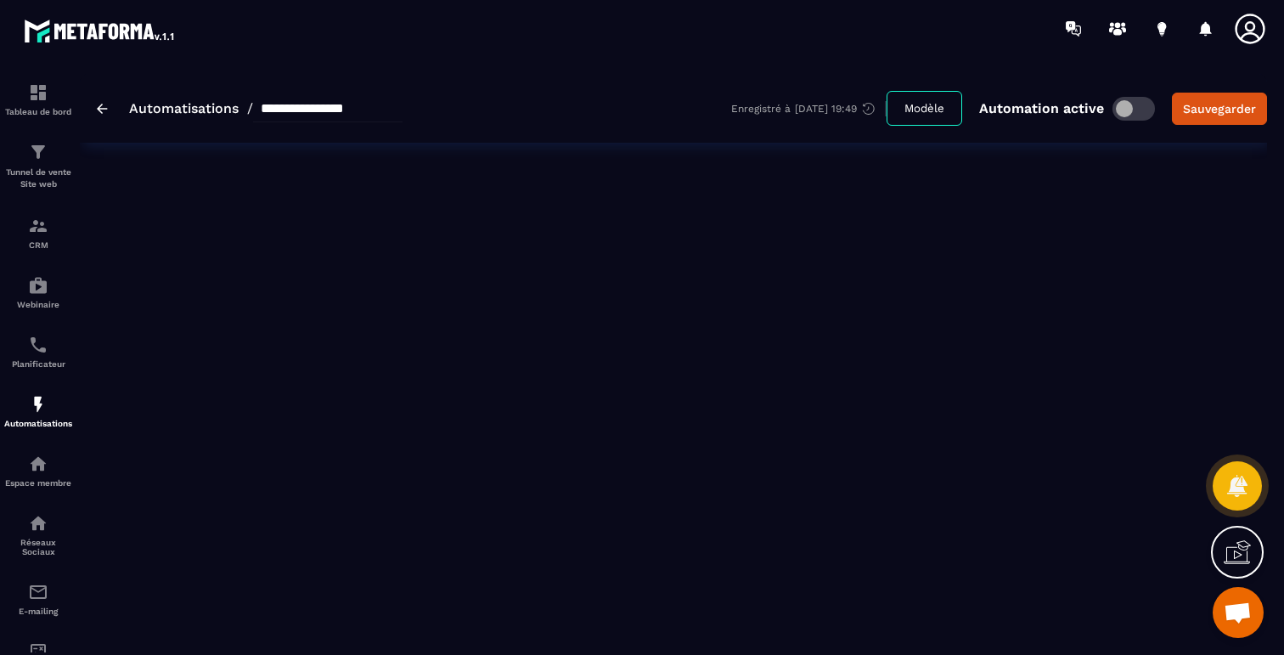
type input "**********"
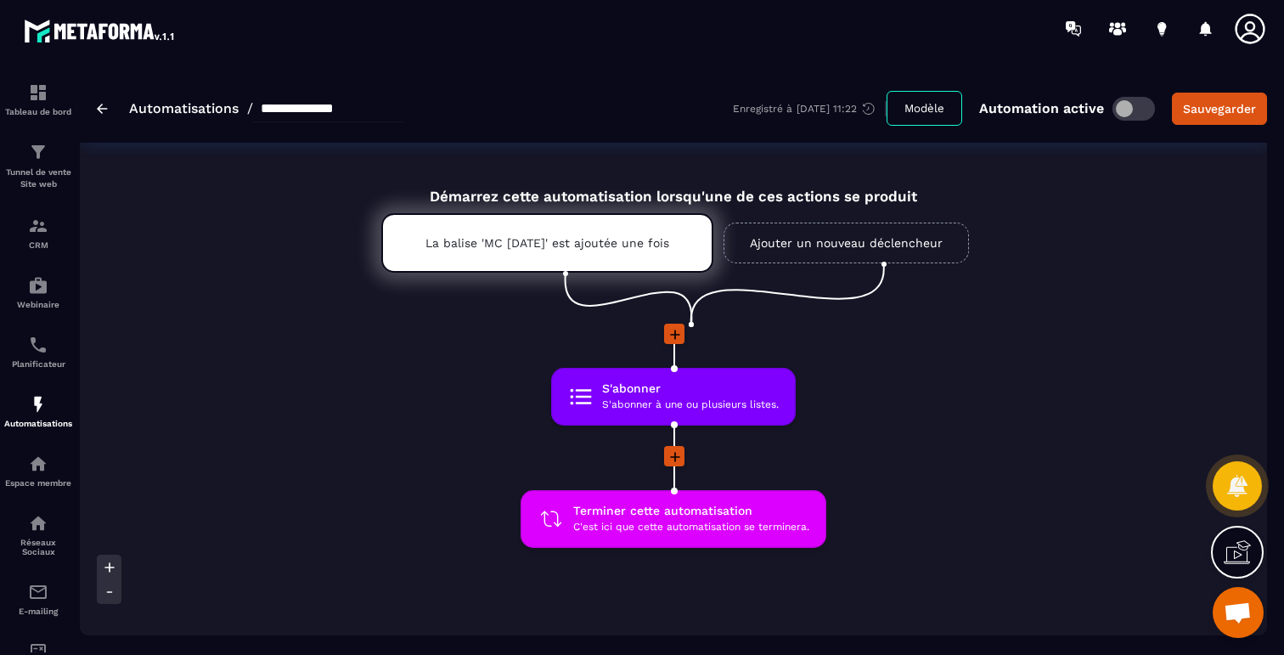
click at [98, 113] on img at bounding box center [102, 109] width 11 height 10
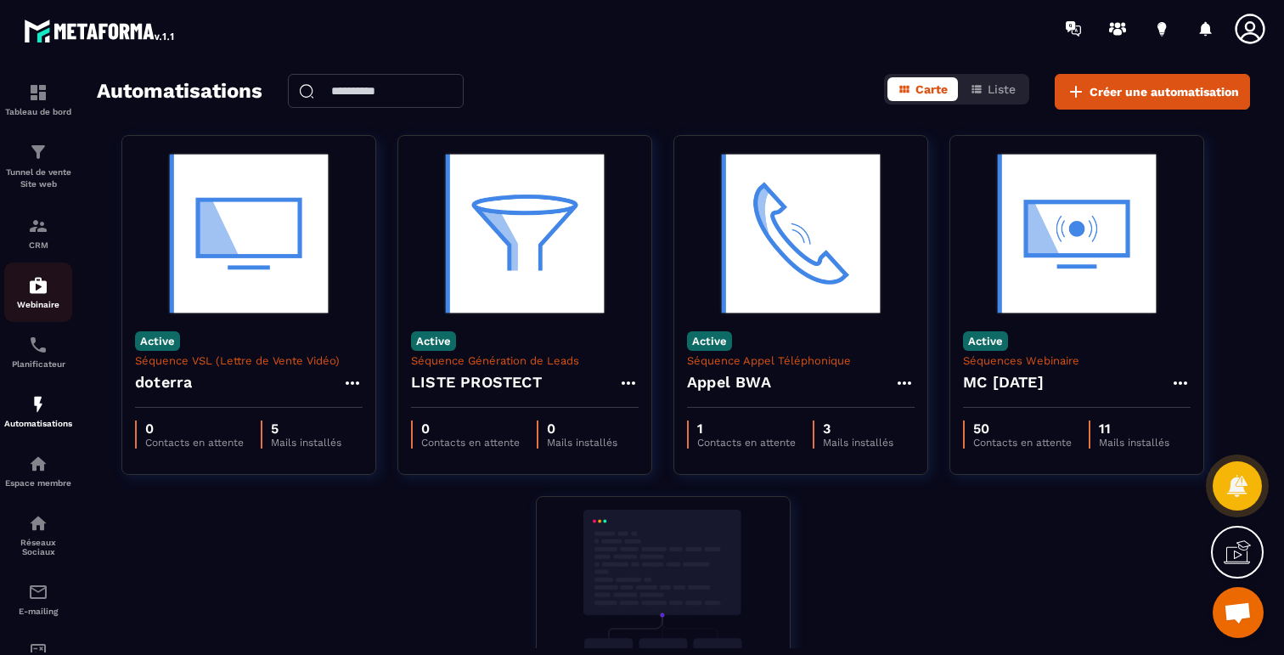
click at [42, 302] on p "Webinaire" at bounding box center [38, 304] width 68 height 9
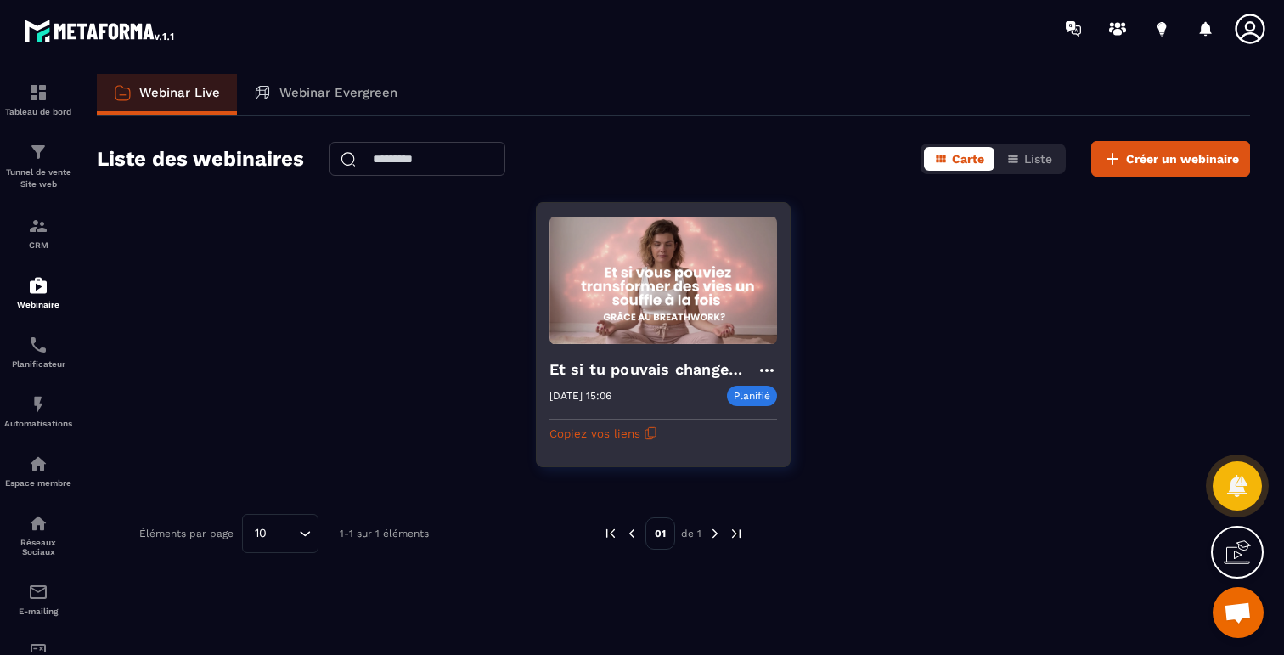
click at [648, 364] on h4 "Et si tu pouvais changer ta vie un souffle à la fois" at bounding box center [653, 370] width 207 height 24
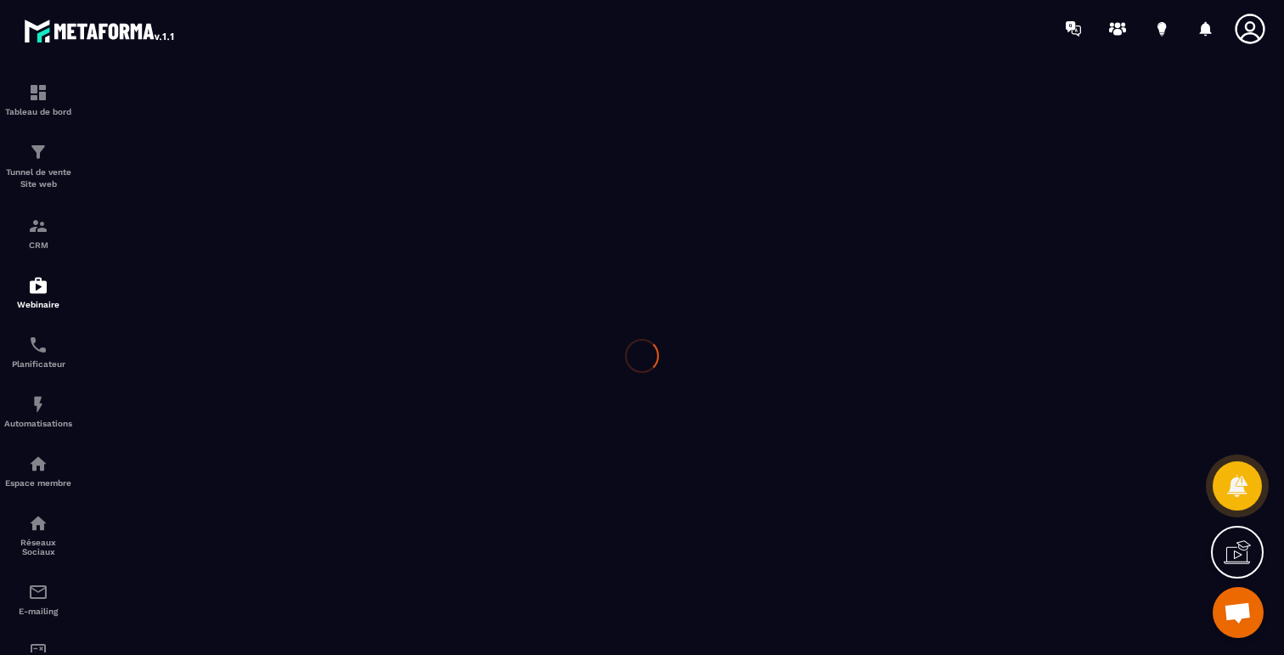
type input "**********"
type textarea "******"
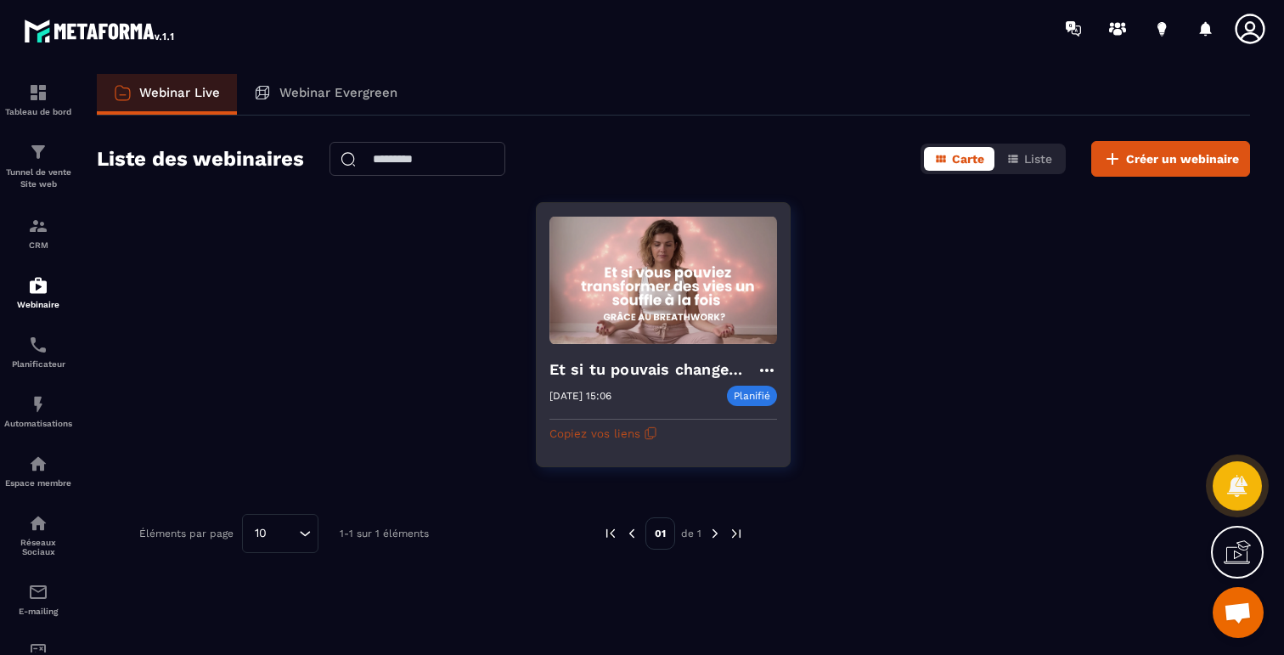
click at [584, 431] on button "Copiez vos liens" at bounding box center [604, 433] width 108 height 27
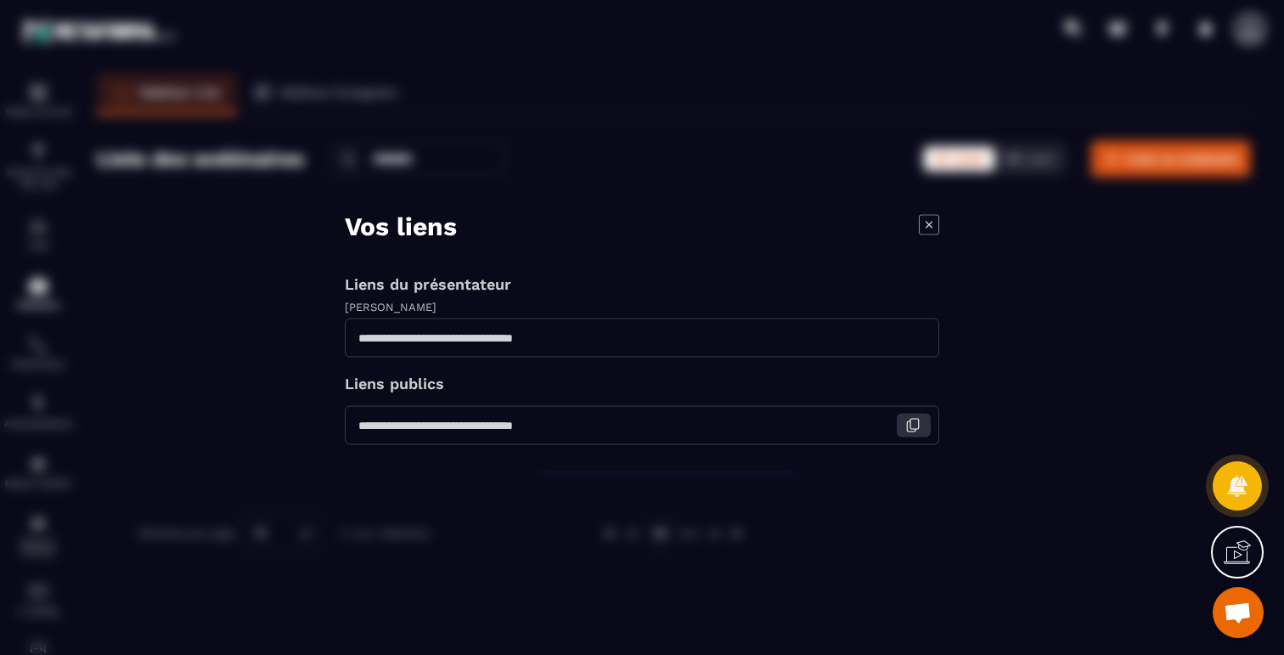
click at [914, 428] on icon "Modal window" at bounding box center [914, 424] width 8 height 10
click at [928, 218] on icon "Modal window" at bounding box center [929, 224] width 20 height 20
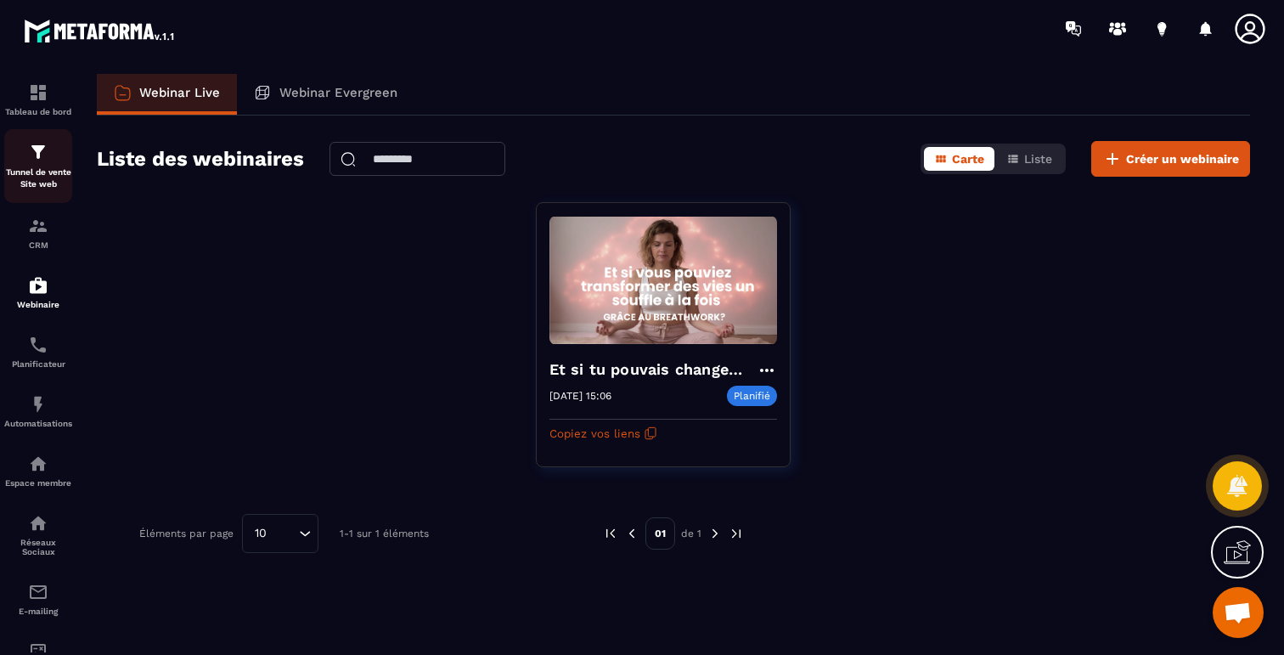
click at [49, 171] on p "Tunnel de vente Site web" at bounding box center [38, 178] width 68 height 24
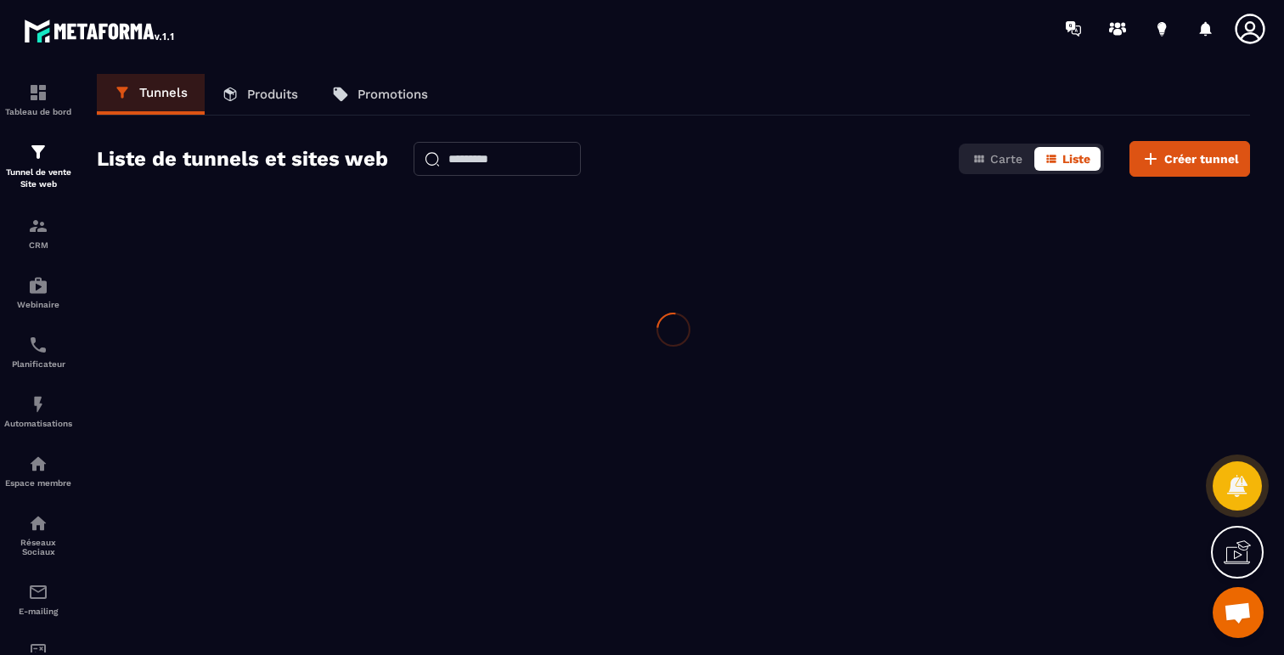
click at [49, 171] on p "Tunnel de vente Site web" at bounding box center [38, 178] width 68 height 24
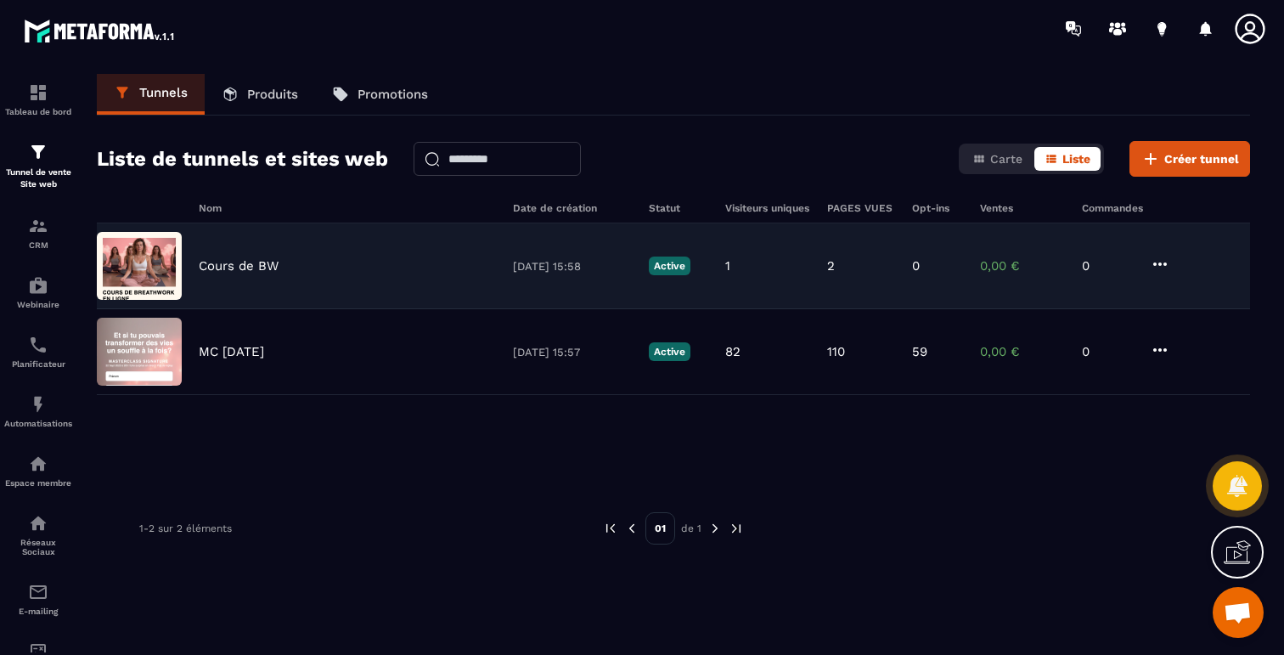
click at [1152, 261] on icon at bounding box center [1160, 264] width 20 height 20
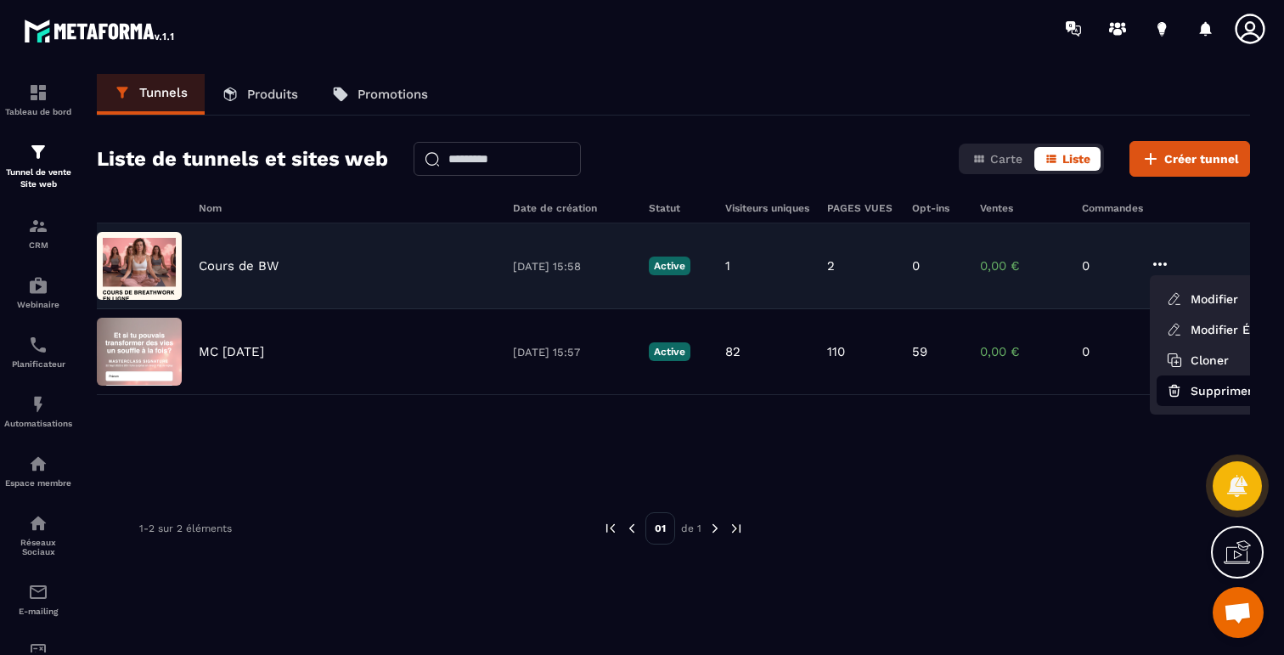
click at [1203, 393] on button "Supprimer" at bounding box center [1225, 390] width 136 height 31
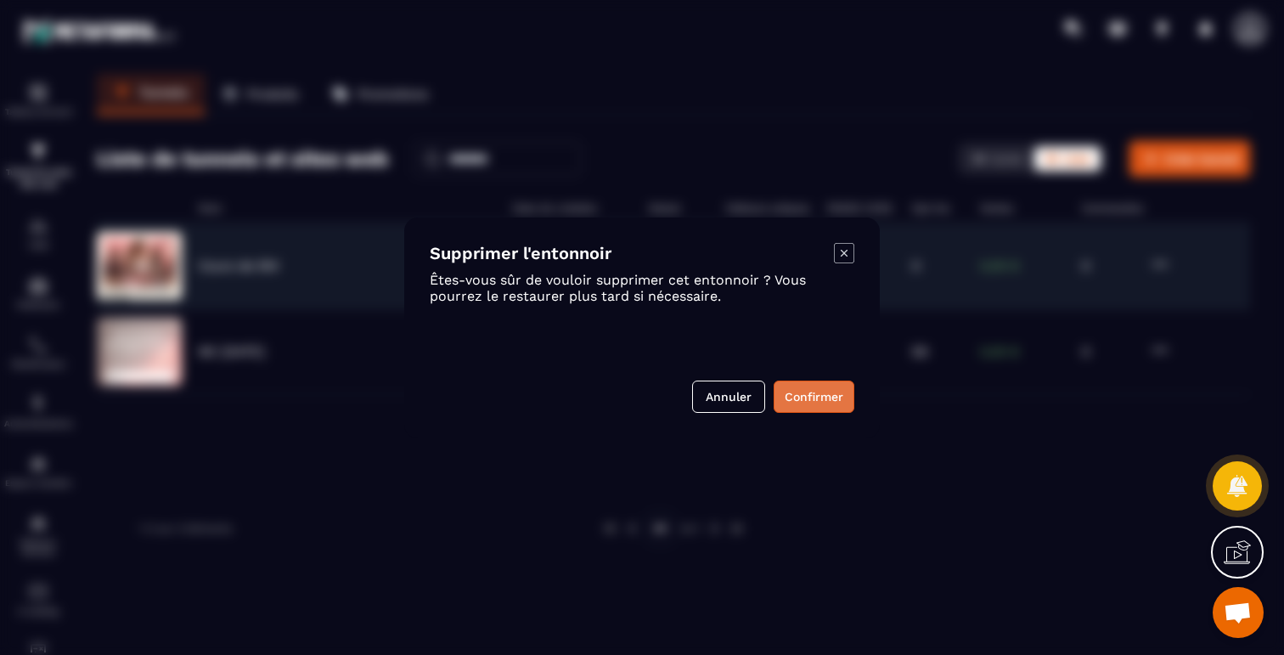
click at [826, 397] on button "Confirmer" at bounding box center [814, 396] width 81 height 32
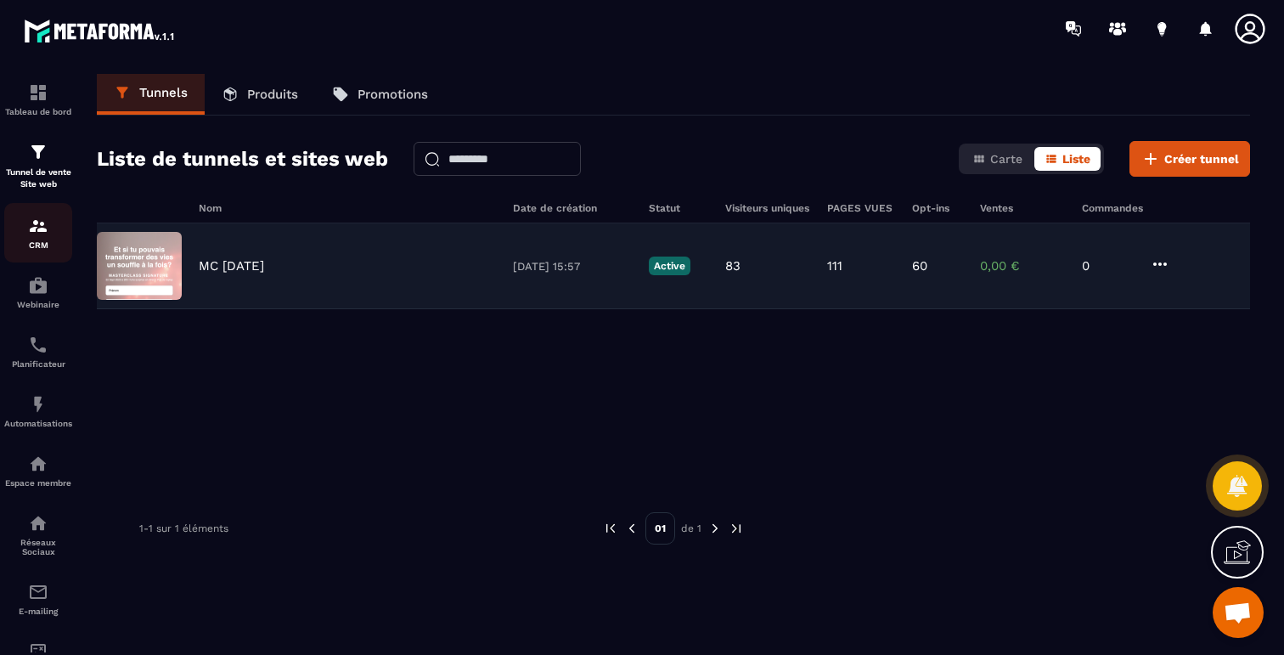
click at [35, 250] on p "CRM" at bounding box center [38, 244] width 68 height 9
